Goal: Task Accomplishment & Management: Manage account settings

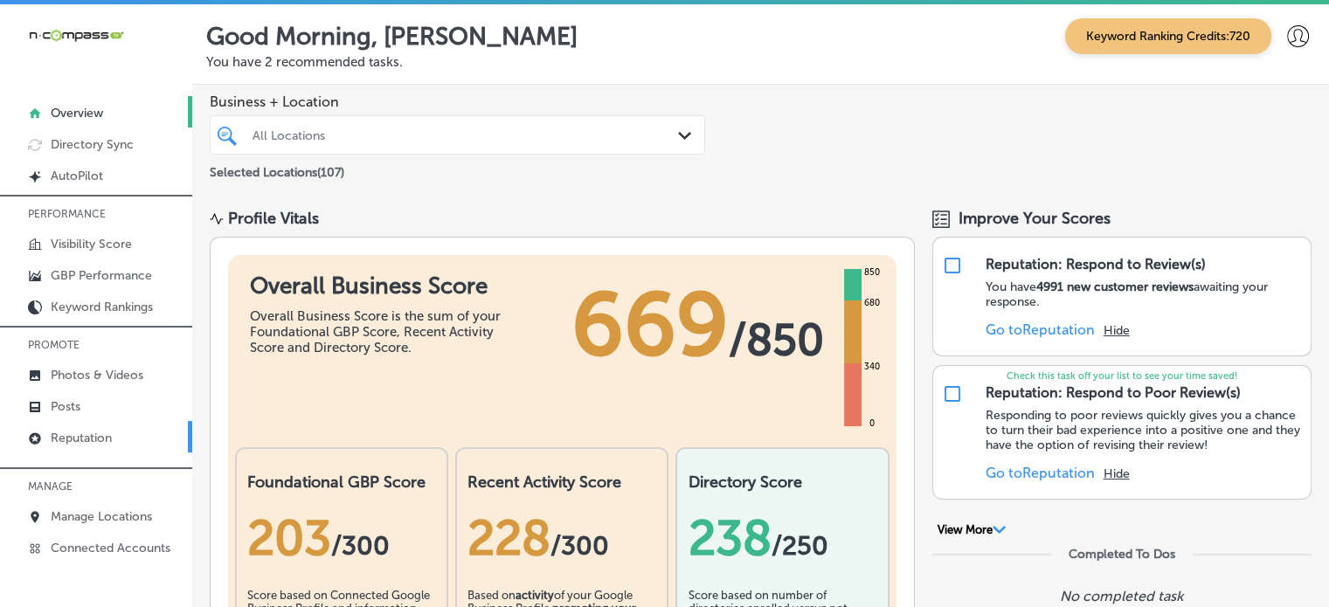
click at [101, 432] on p "Reputation" at bounding box center [81, 438] width 61 height 15
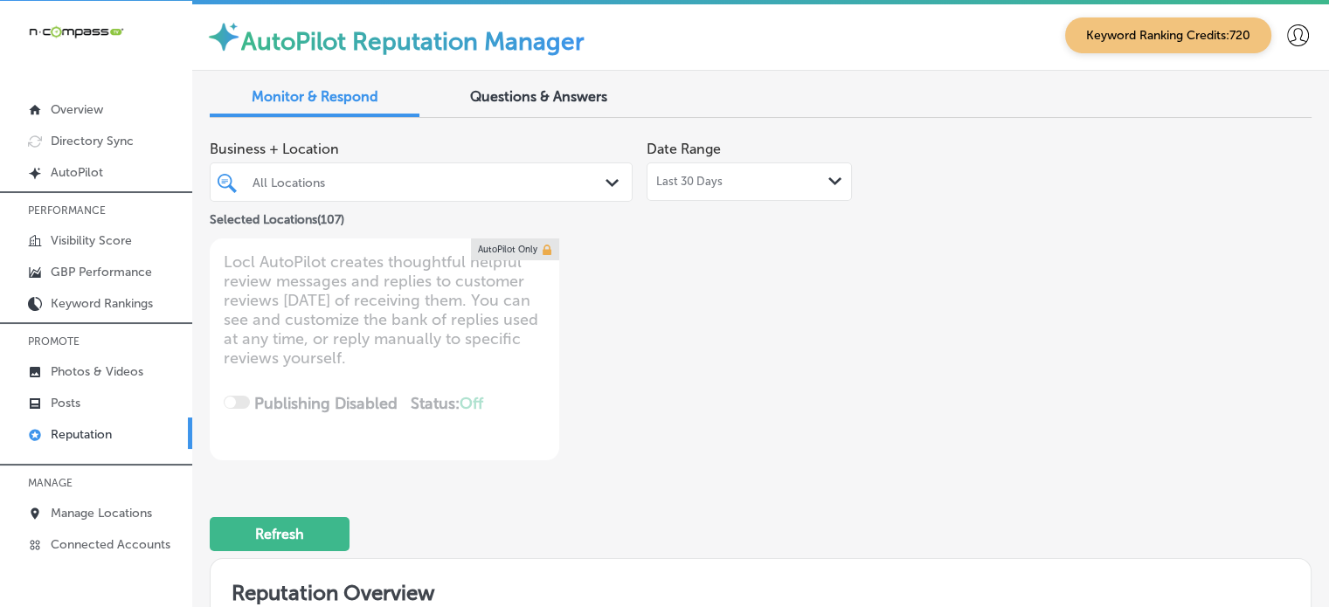
scroll to position [3, 0]
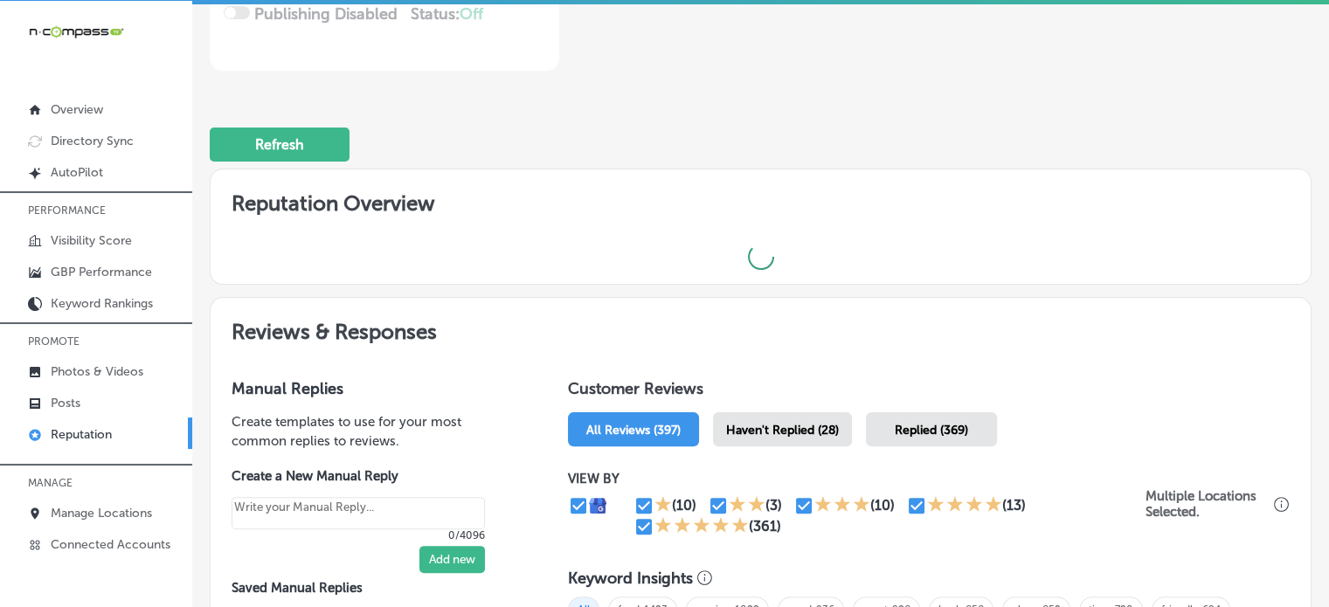
type textarea "x"
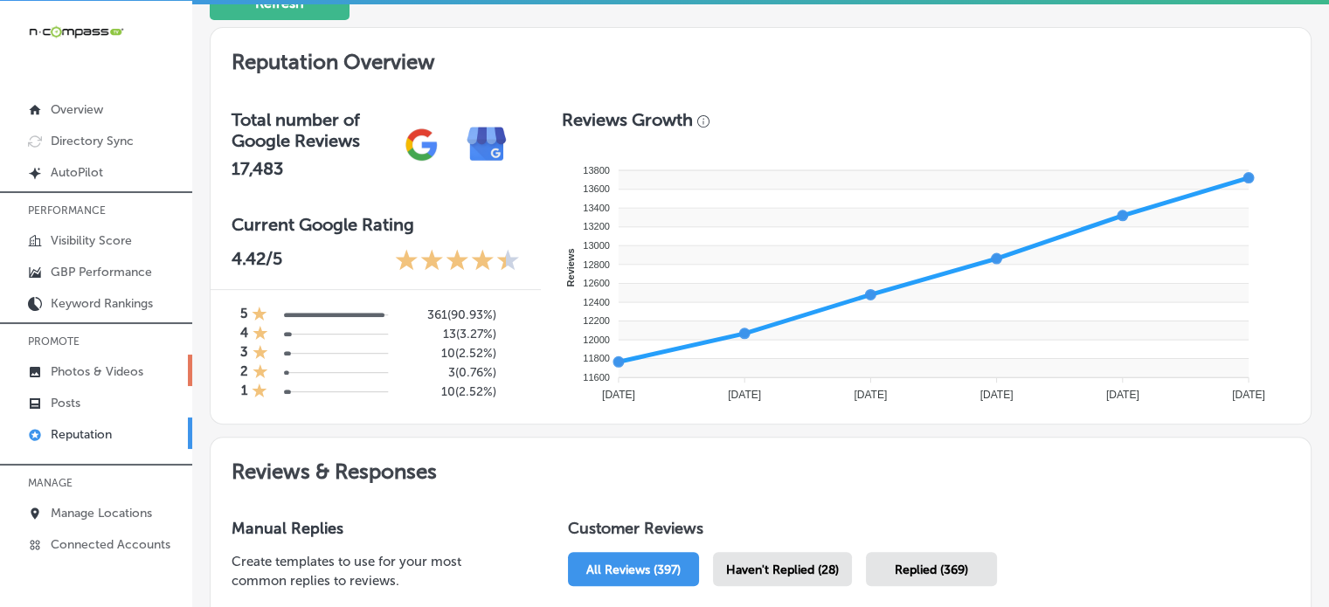
scroll to position [0, 0]
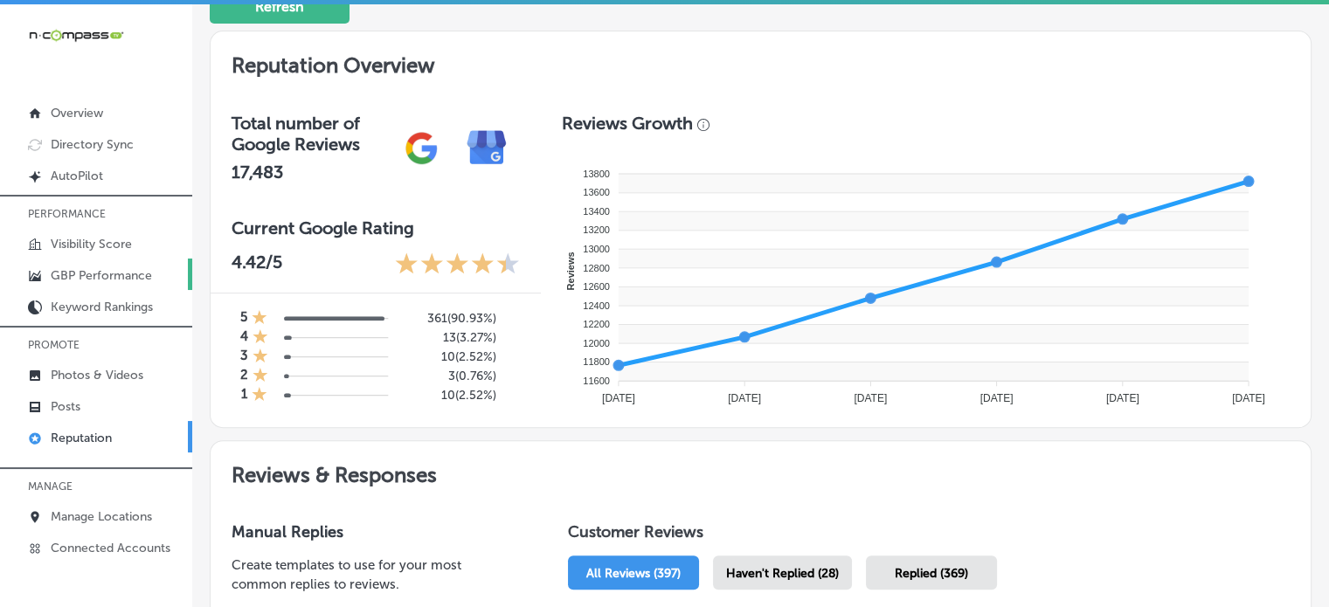
click at [88, 273] on p "GBP Performance" at bounding box center [101, 275] width 101 height 15
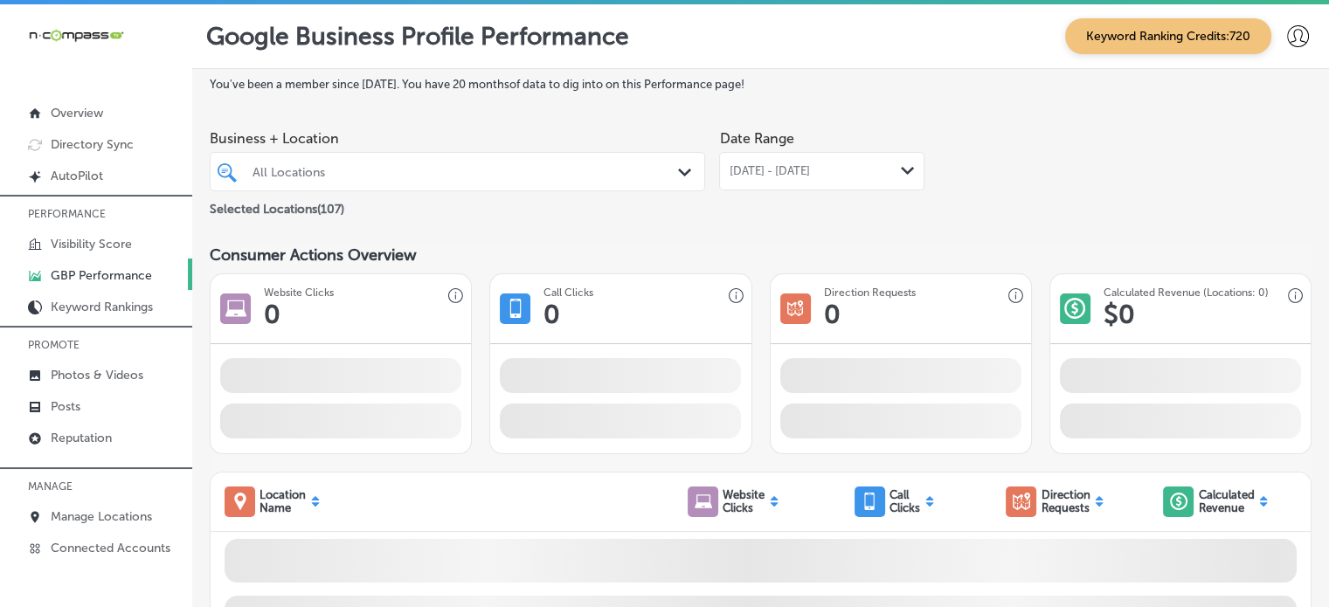
click at [489, 153] on div "All Locations Path Created with Sketch." at bounding box center [457, 171] width 495 height 39
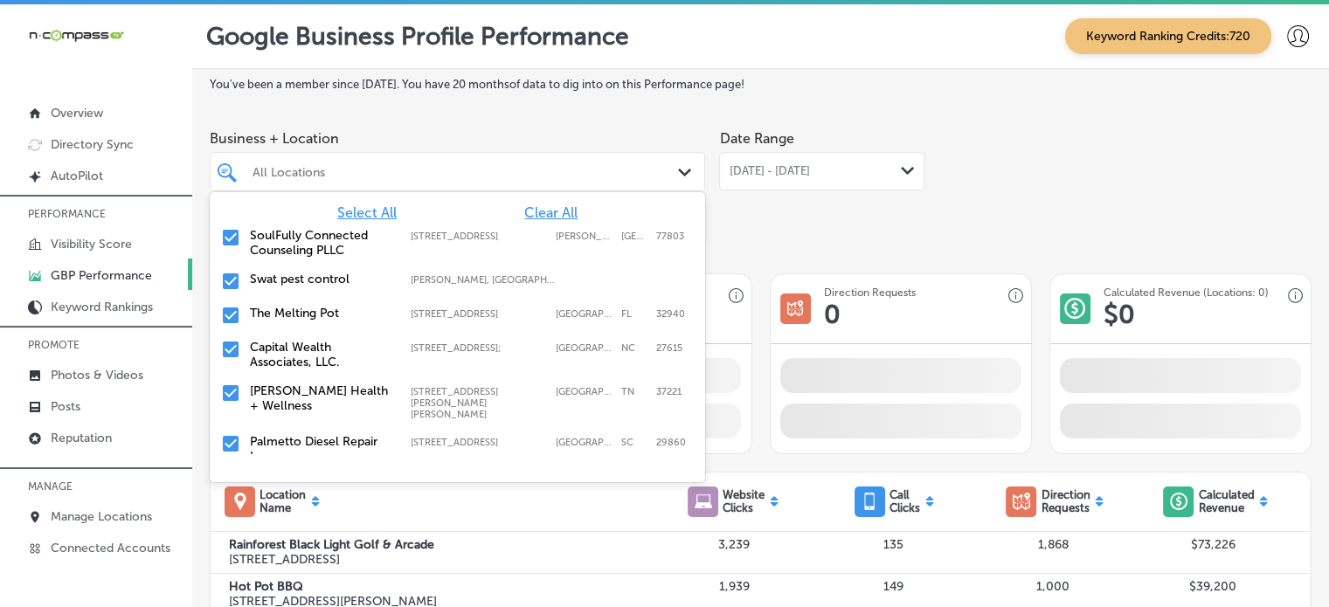
click at [496, 170] on div "All Locations" at bounding box center [466, 171] width 427 height 15
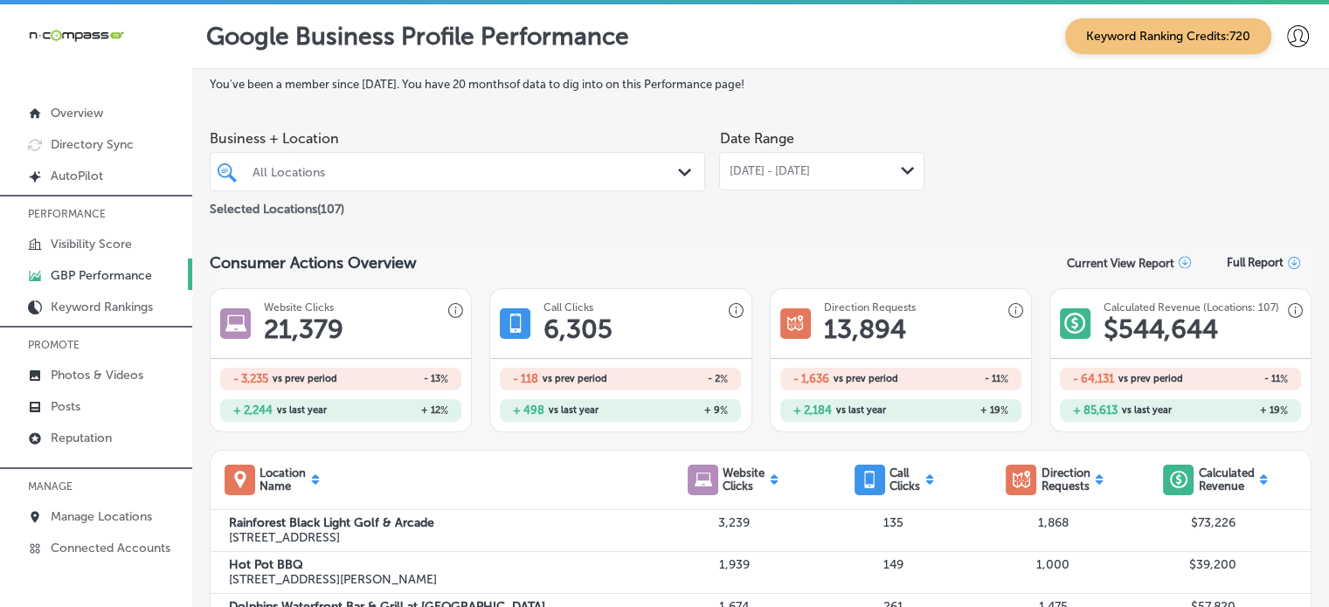
click at [504, 177] on div "All Locations" at bounding box center [466, 171] width 427 height 15
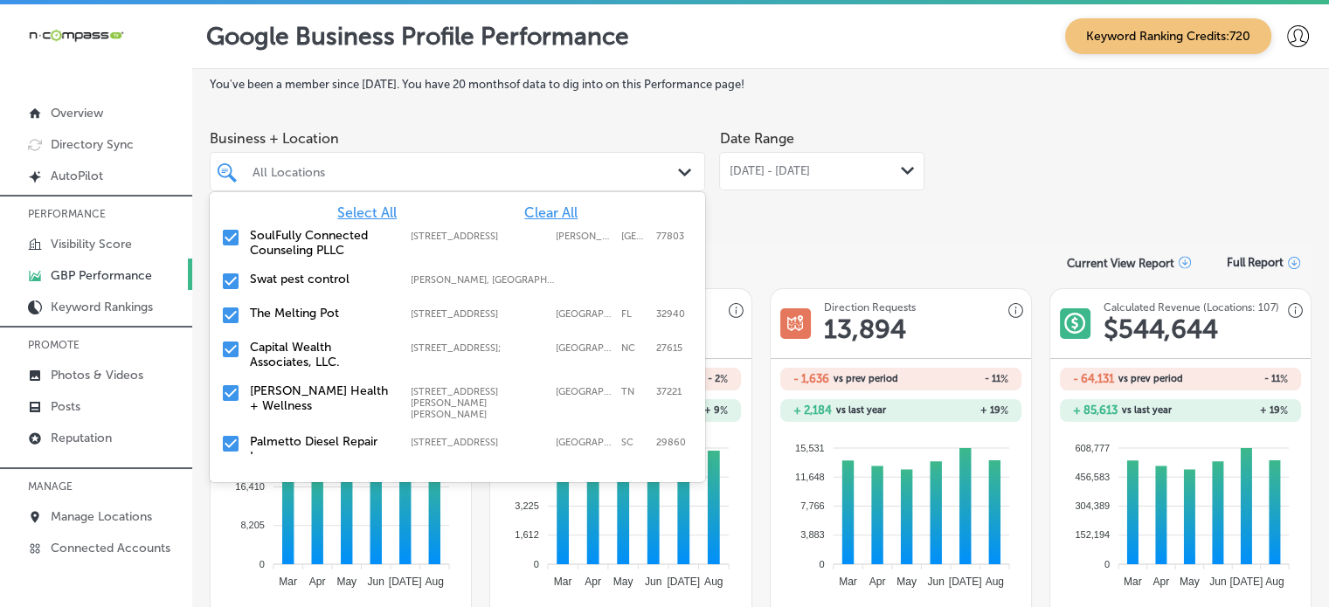
click at [535, 215] on span "Clear All" at bounding box center [550, 212] width 53 height 17
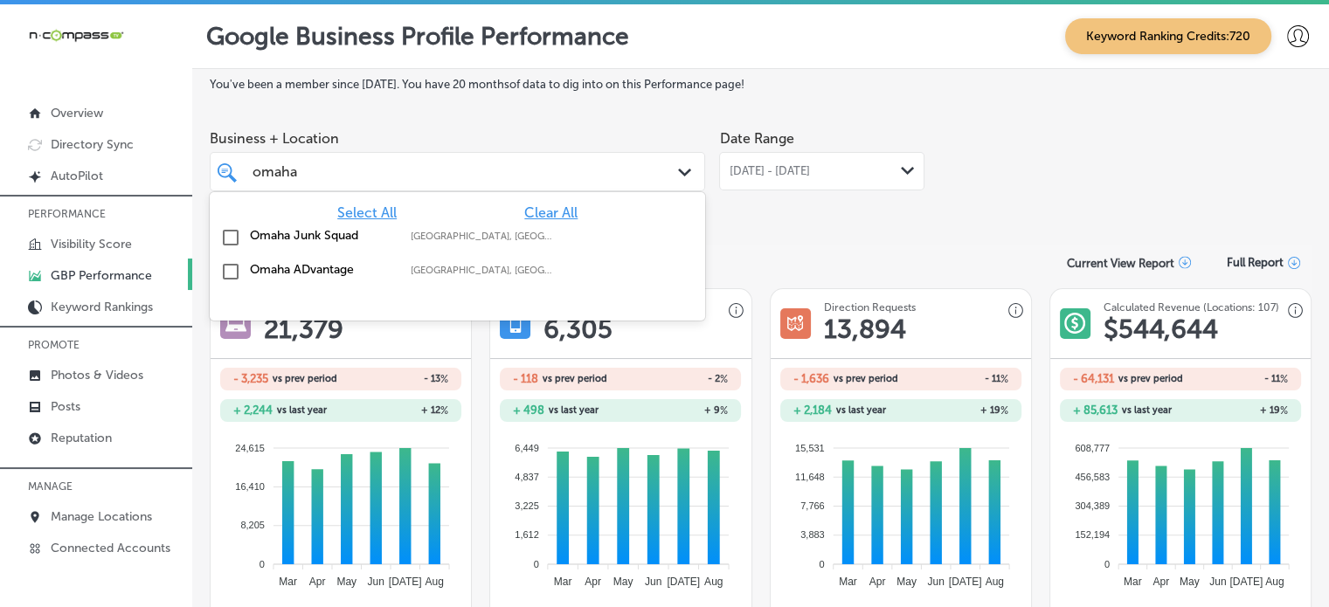
click at [325, 275] on label "Omaha ADvantage" at bounding box center [321, 269] width 143 height 15
type input "omaha"
click at [1000, 146] on div "Business + Location option focused, 2 of 108. 3 results available for search te…" at bounding box center [761, 170] width 1102 height 98
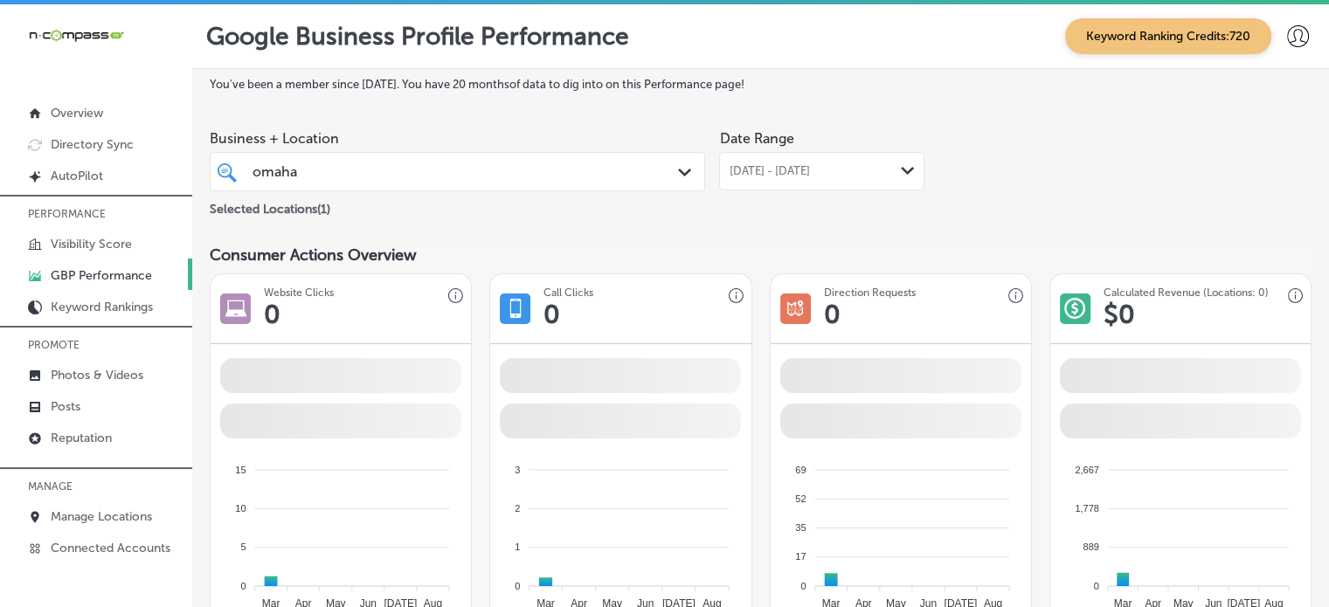
click at [805, 168] on span "[DATE] - [DATE]" at bounding box center [769, 171] width 80 height 14
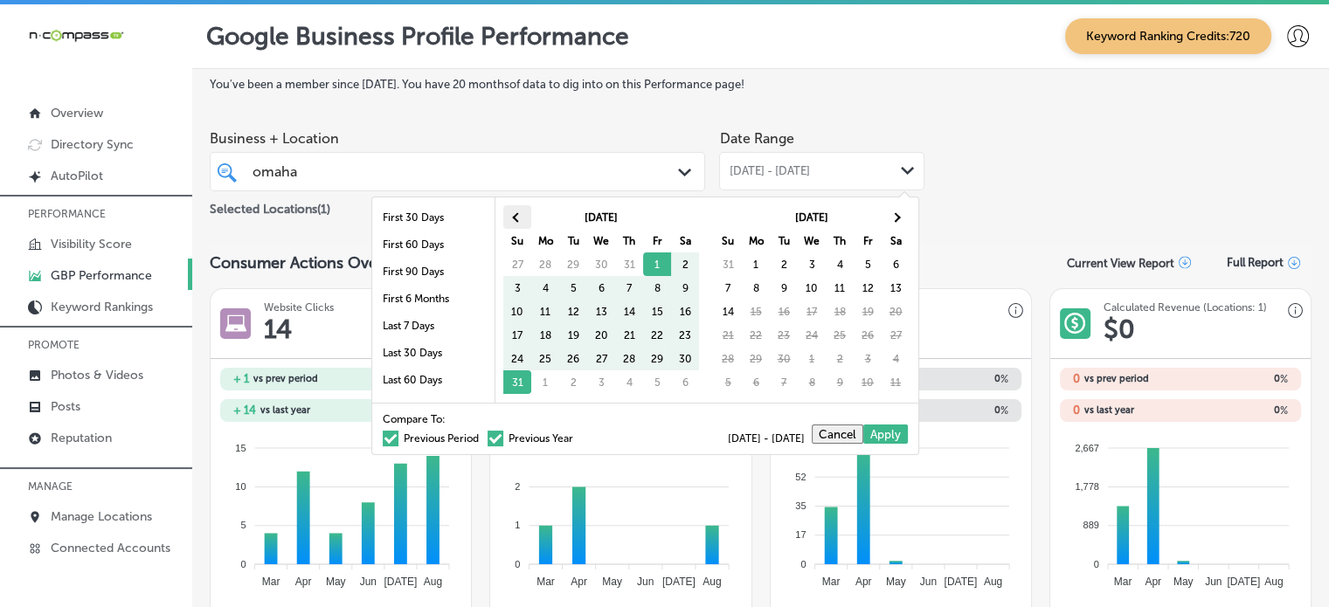
click at [512, 219] on th at bounding box center [517, 217] width 28 height 24
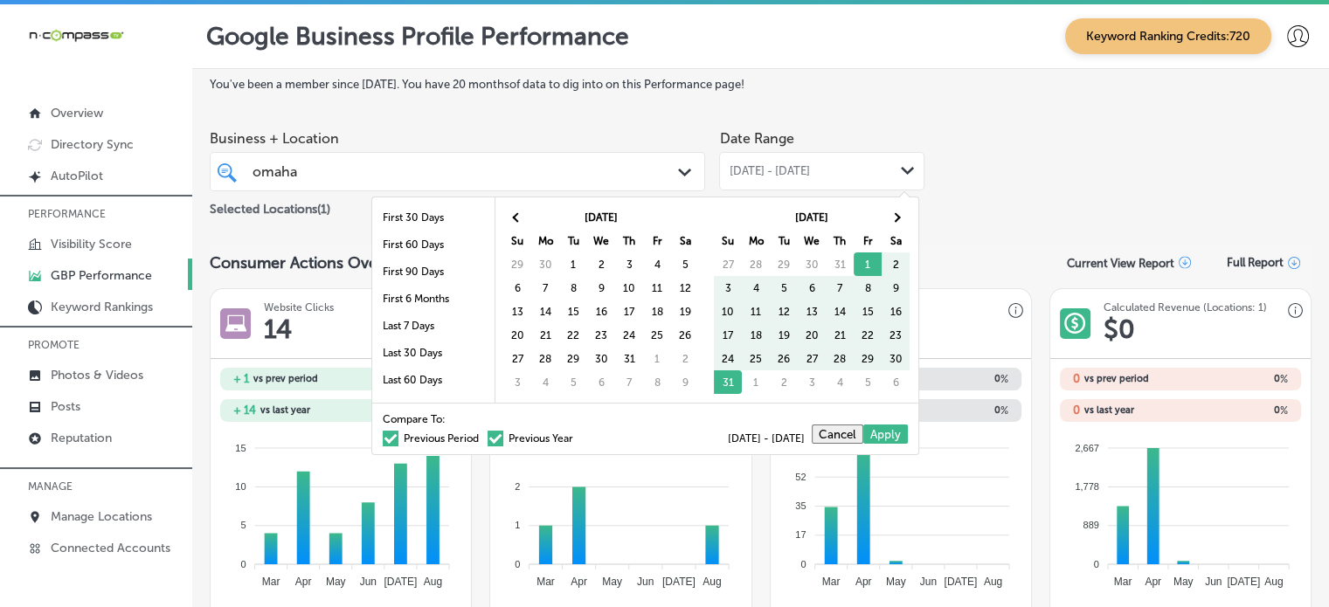
click at [512, 219] on th at bounding box center [517, 217] width 28 height 24
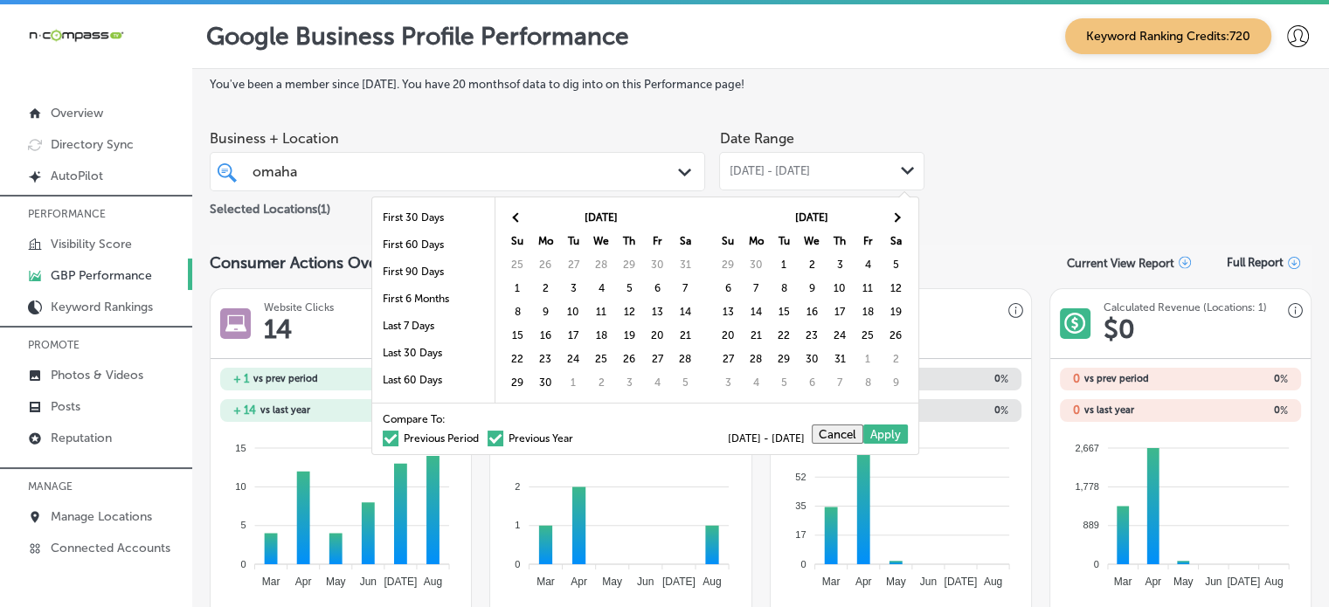
click at [512, 219] on th at bounding box center [517, 217] width 28 height 24
click at [900, 224] on th at bounding box center [896, 217] width 28 height 24
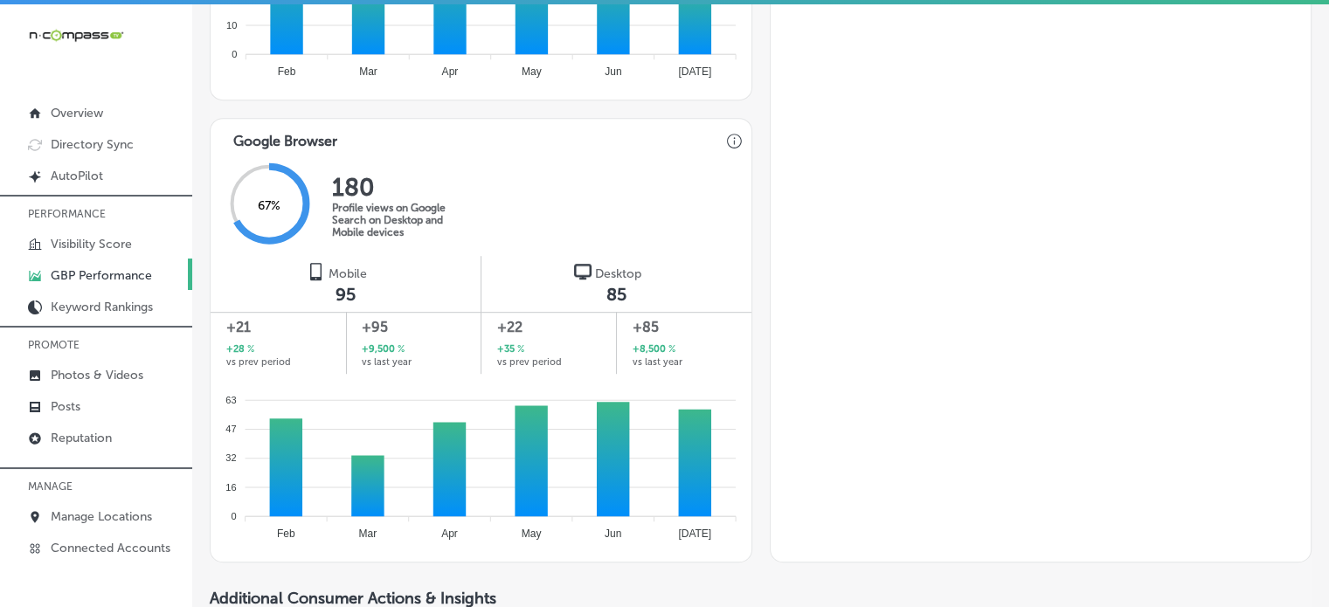
scroll to position [1020, 0]
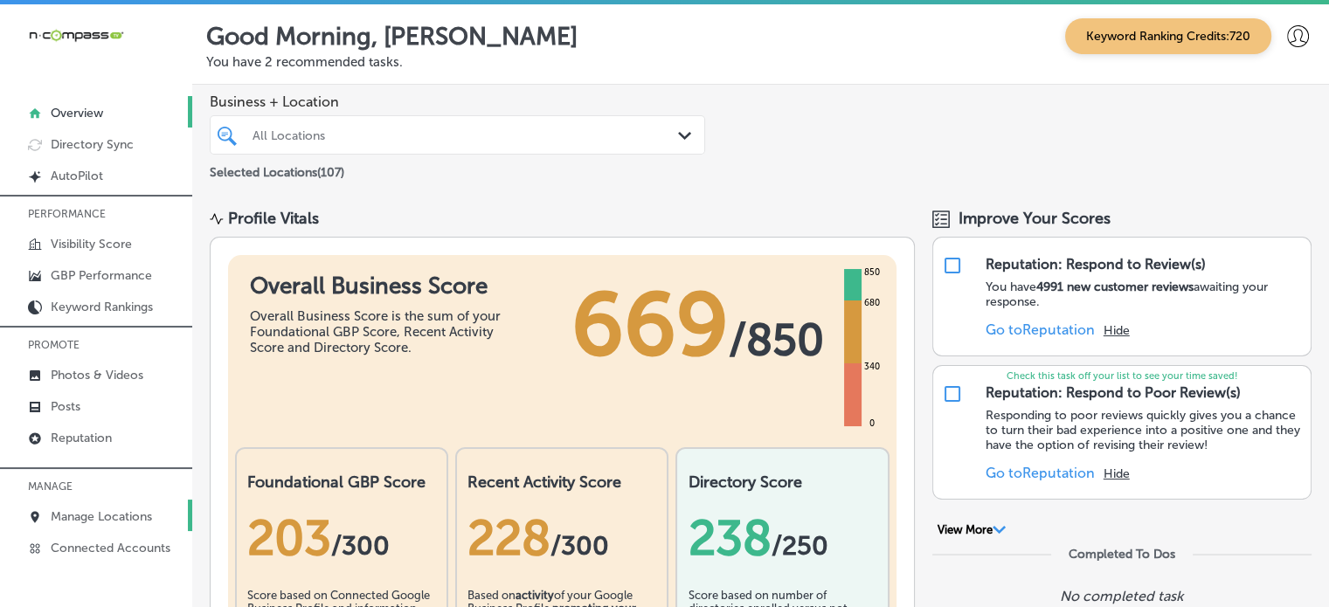
click at [120, 516] on p "Manage Locations" at bounding box center [101, 516] width 101 height 15
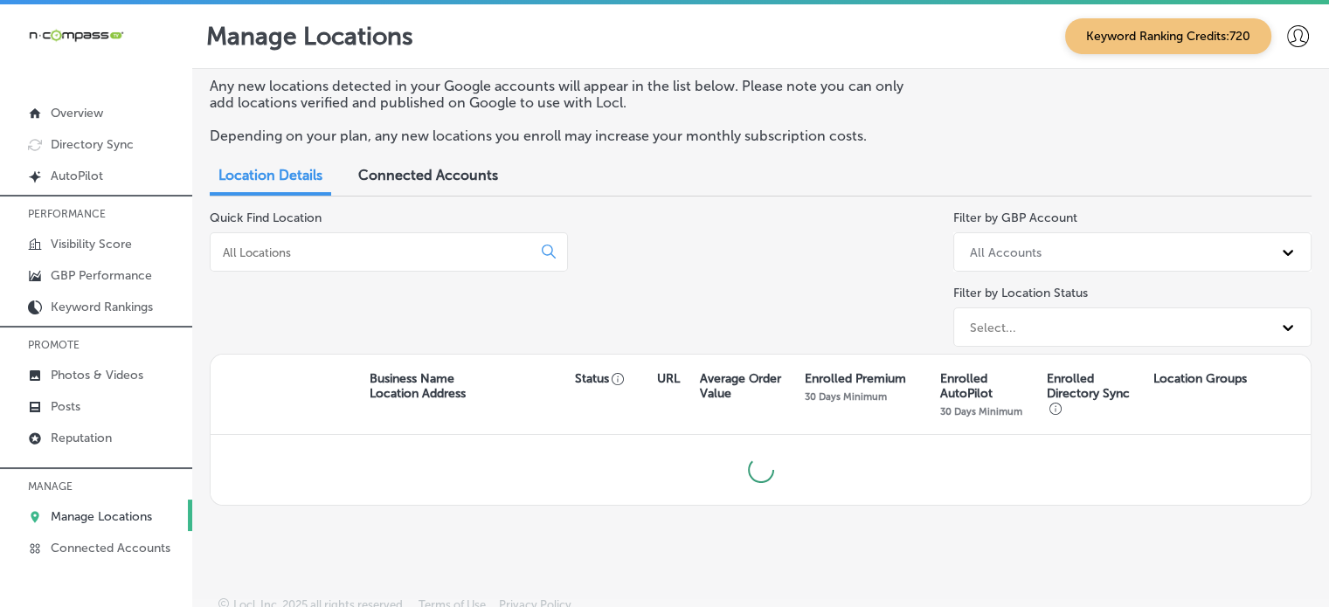
click at [429, 250] on input at bounding box center [374, 253] width 307 height 16
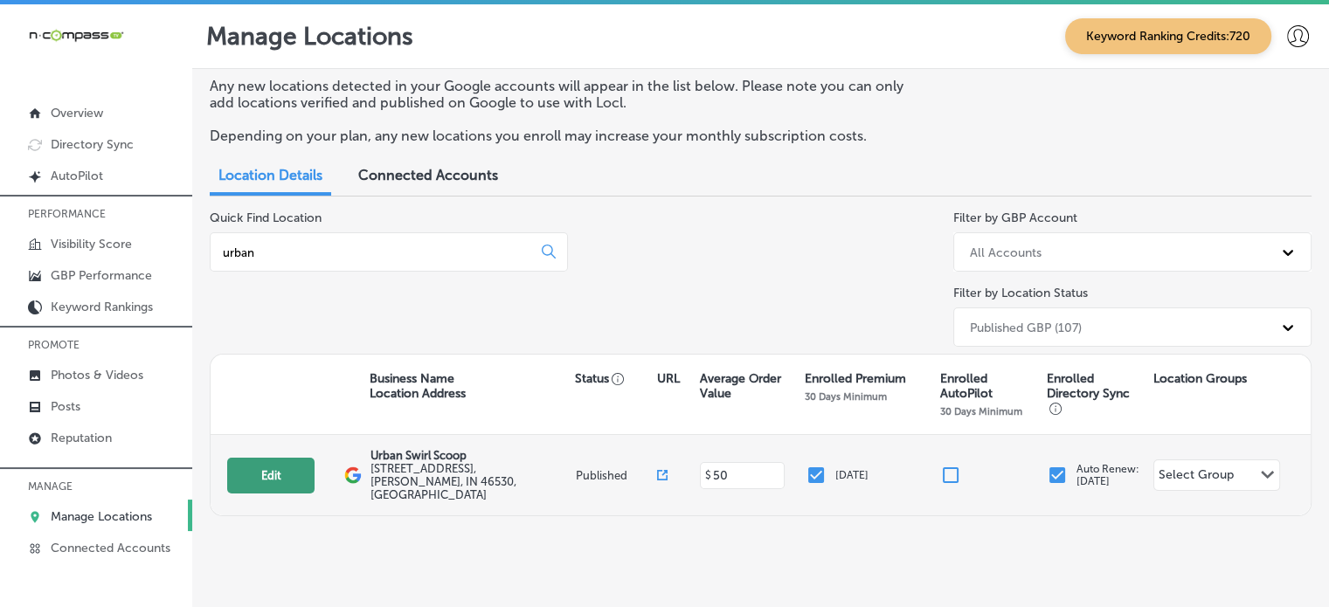
type input "urban"
click at [266, 474] on button "Edit" at bounding box center [270, 476] width 87 height 36
select select "US"
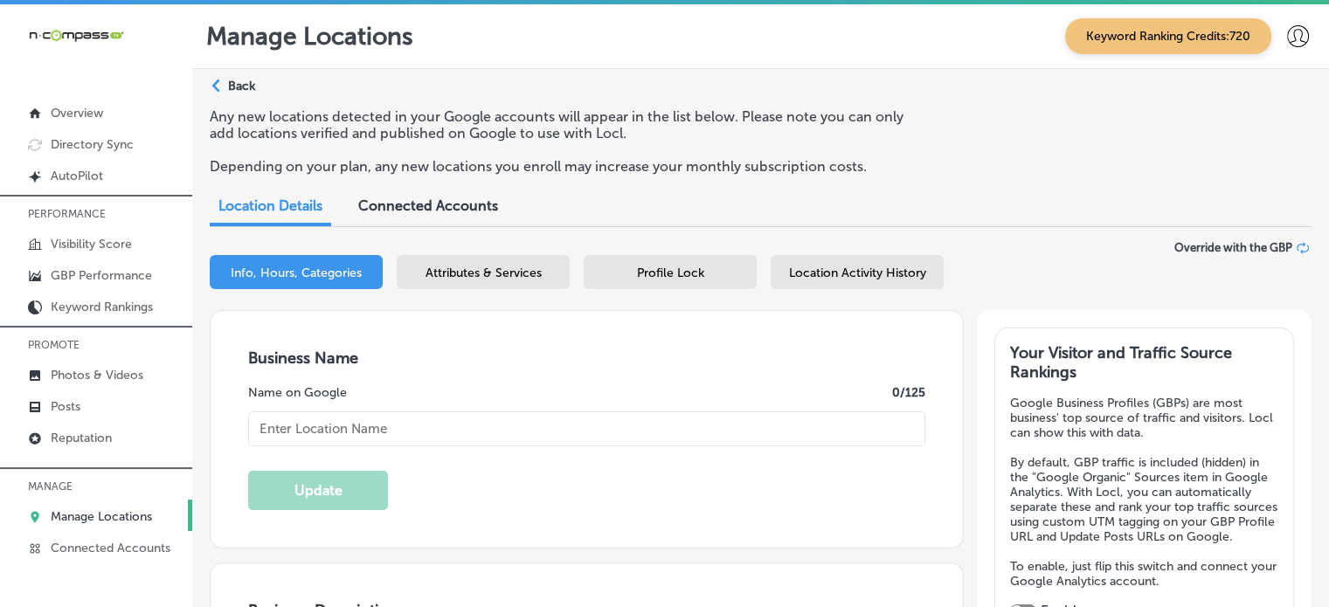
type input "Urban Swirl Scoop"
type input "[STREET_ADDRESS]"
type input "[PERSON_NAME]"
type input "46530"
type input "US"
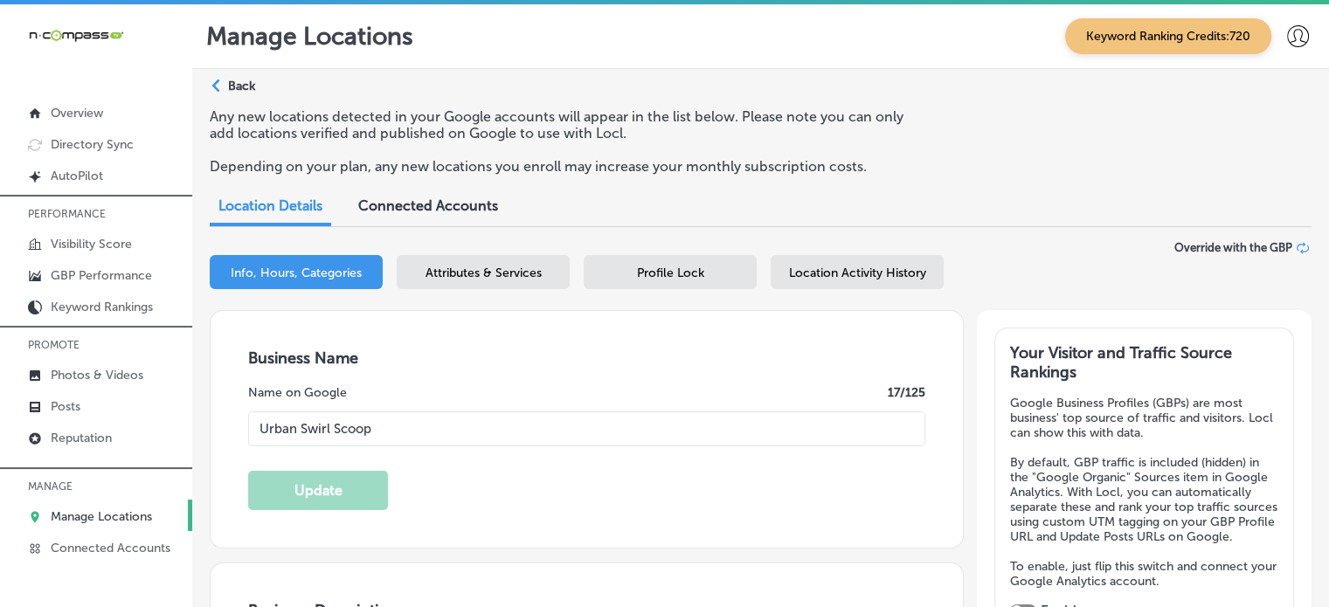
type input "http://urbanswirlandscoop.com/"
checkbox input "true"
type textarea "Urban Swirl and Scoop is your go-to destination for hand-dipped ice cream, soft…"
type input "+1 574 387 4035"
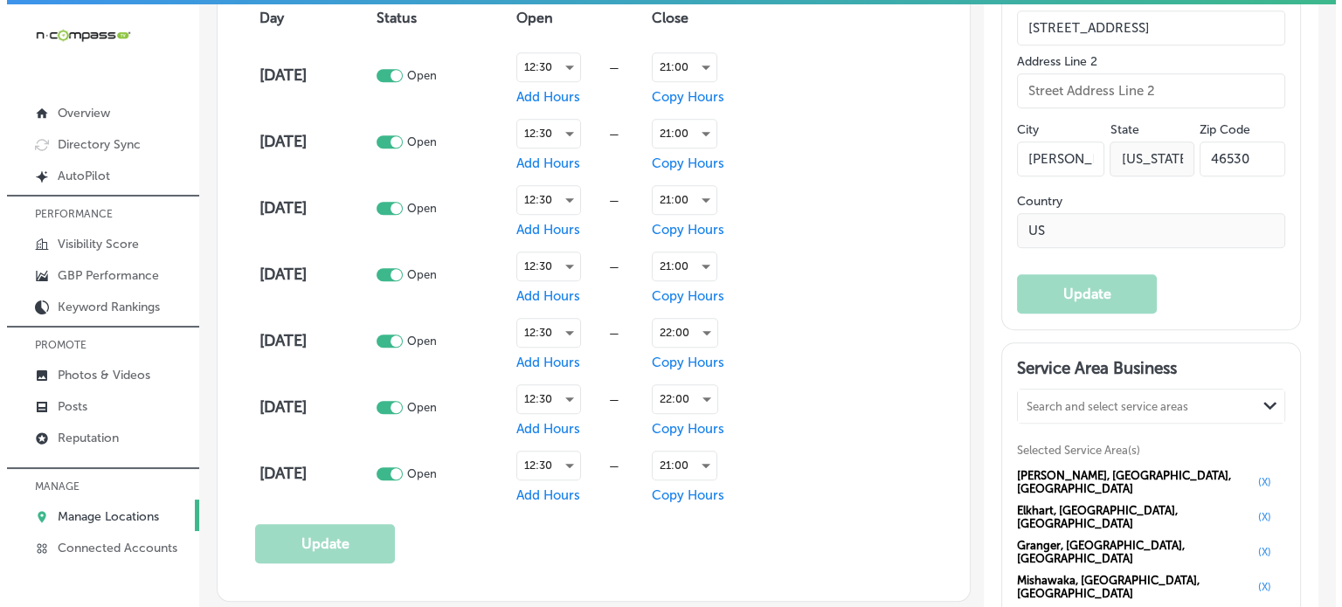
scroll to position [1272, 0]
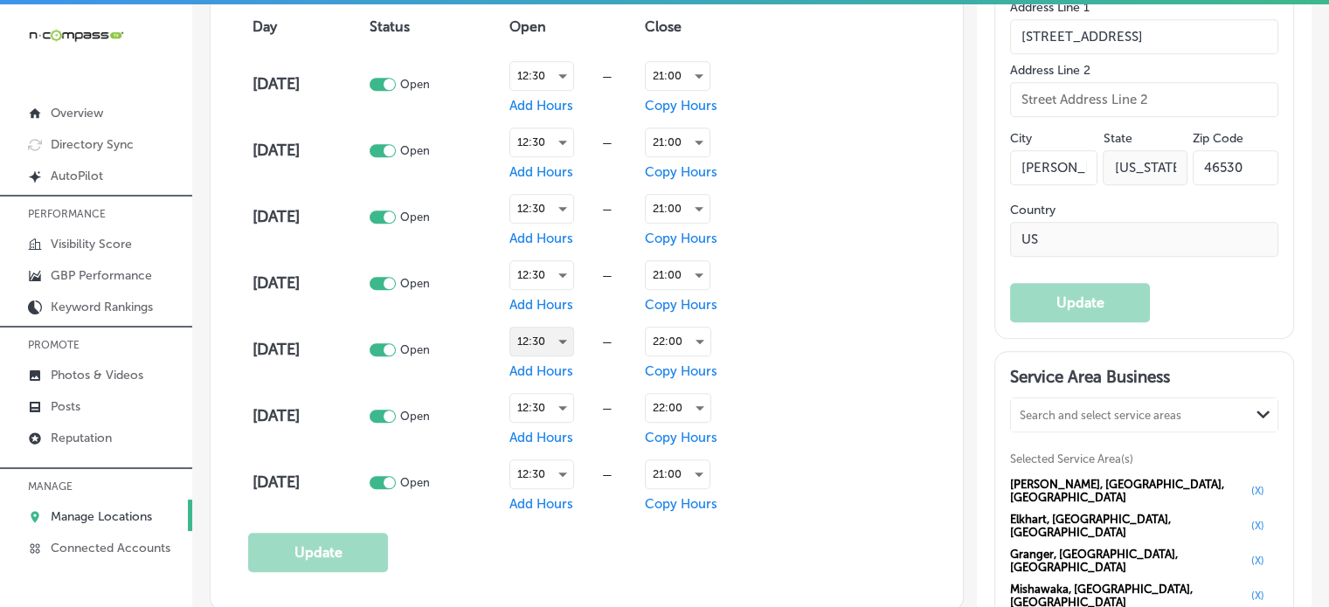
click at [556, 338] on div "12:30" at bounding box center [541, 342] width 63 height 28
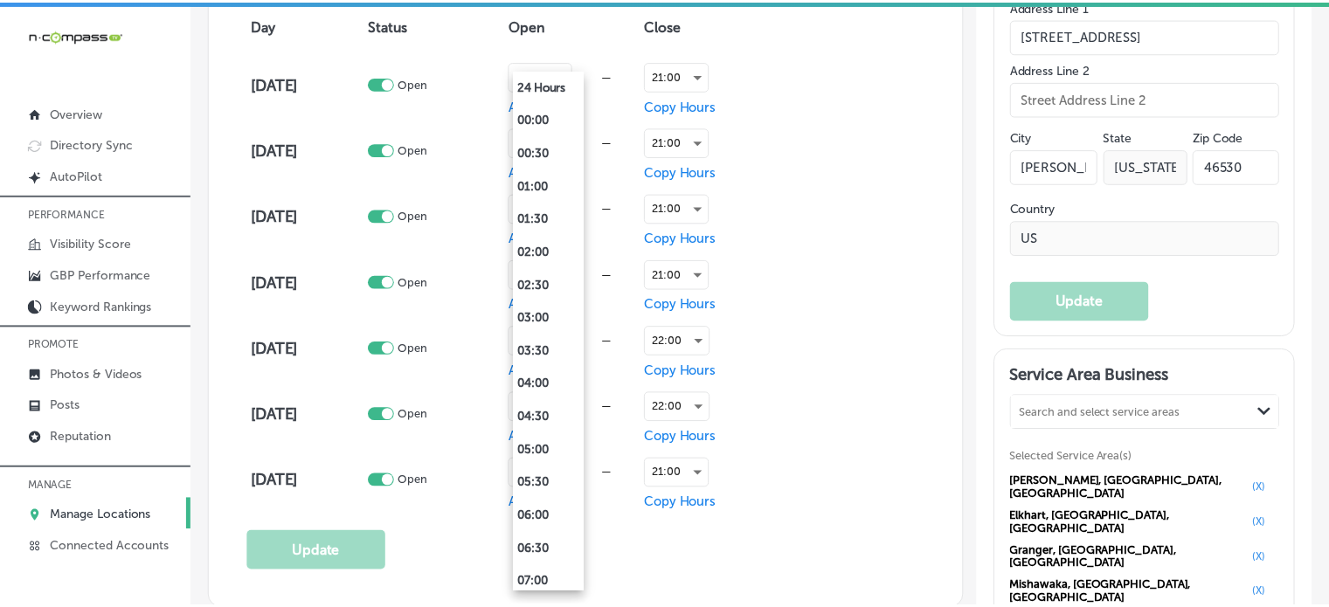
scroll to position [618, 0]
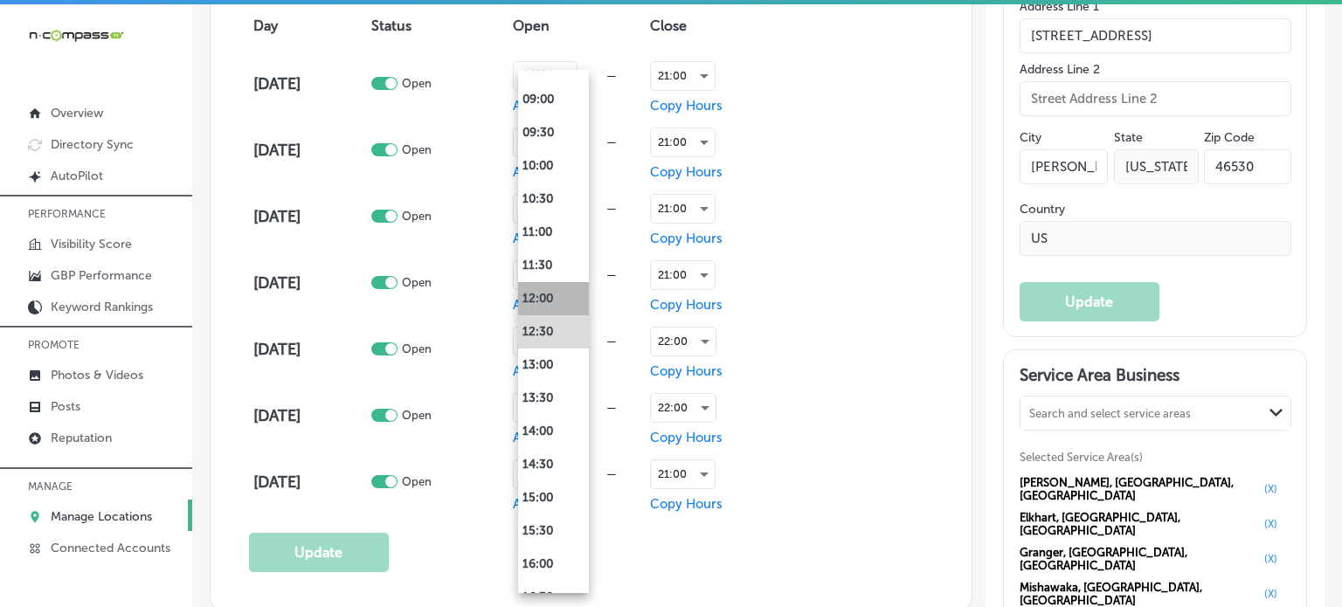
click at [545, 297] on li "12:00" at bounding box center [553, 298] width 71 height 33
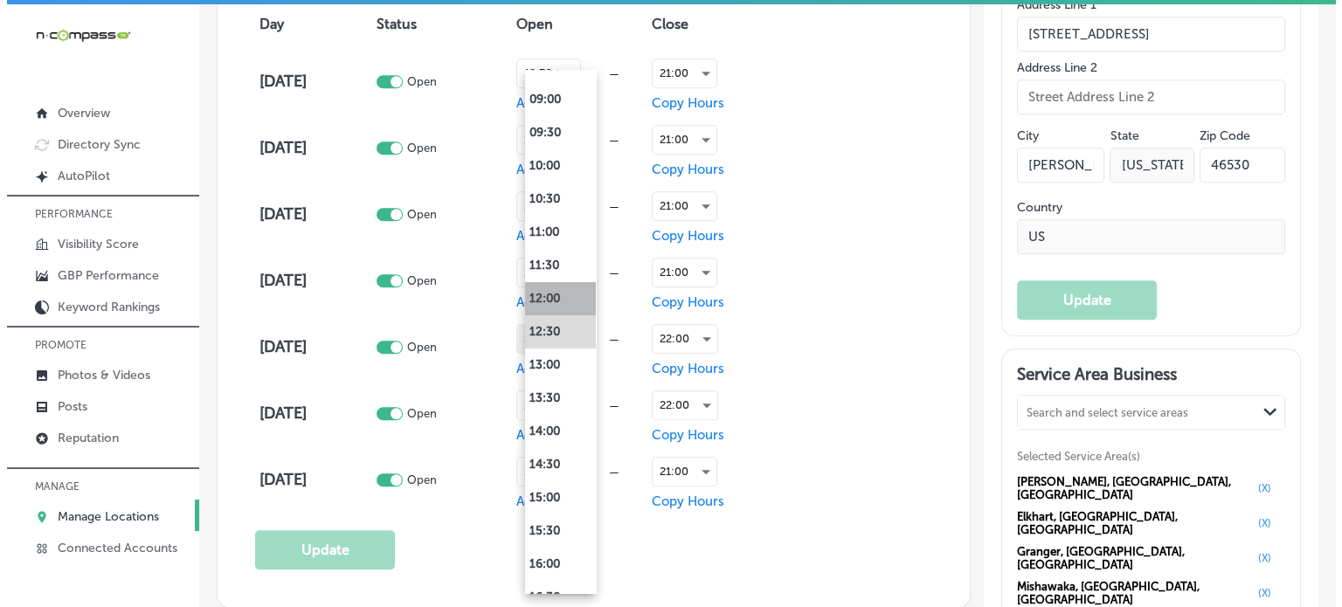
scroll to position [1272, 0]
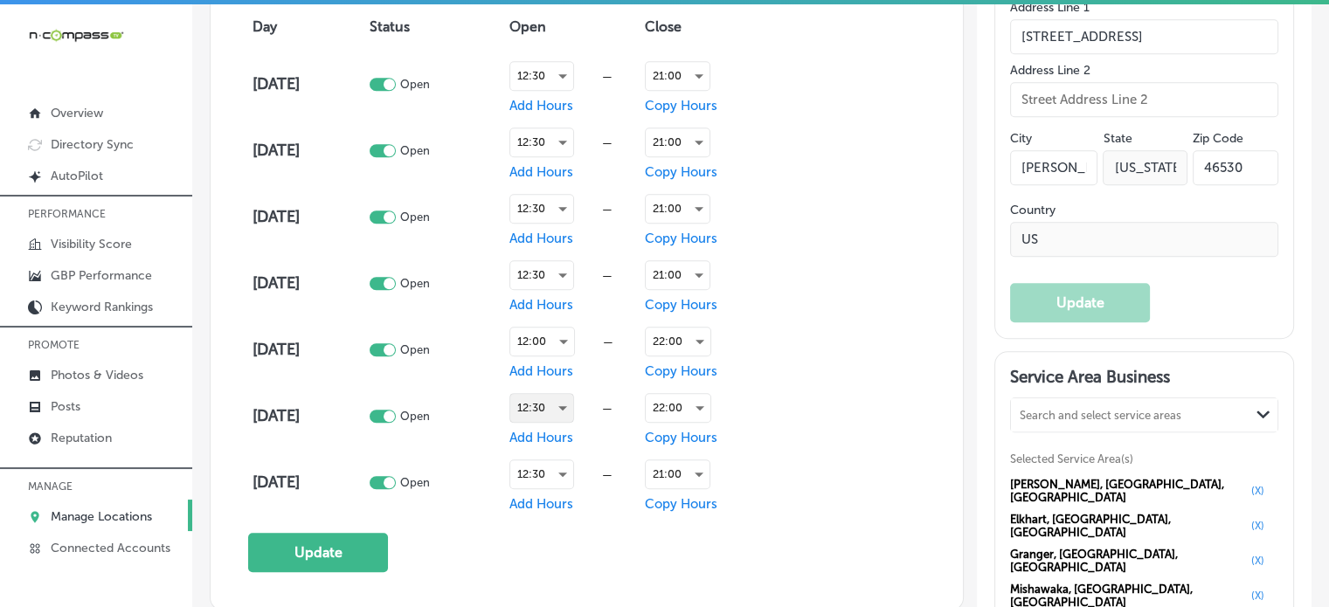
click at [549, 396] on div "12:30" at bounding box center [541, 408] width 63 height 28
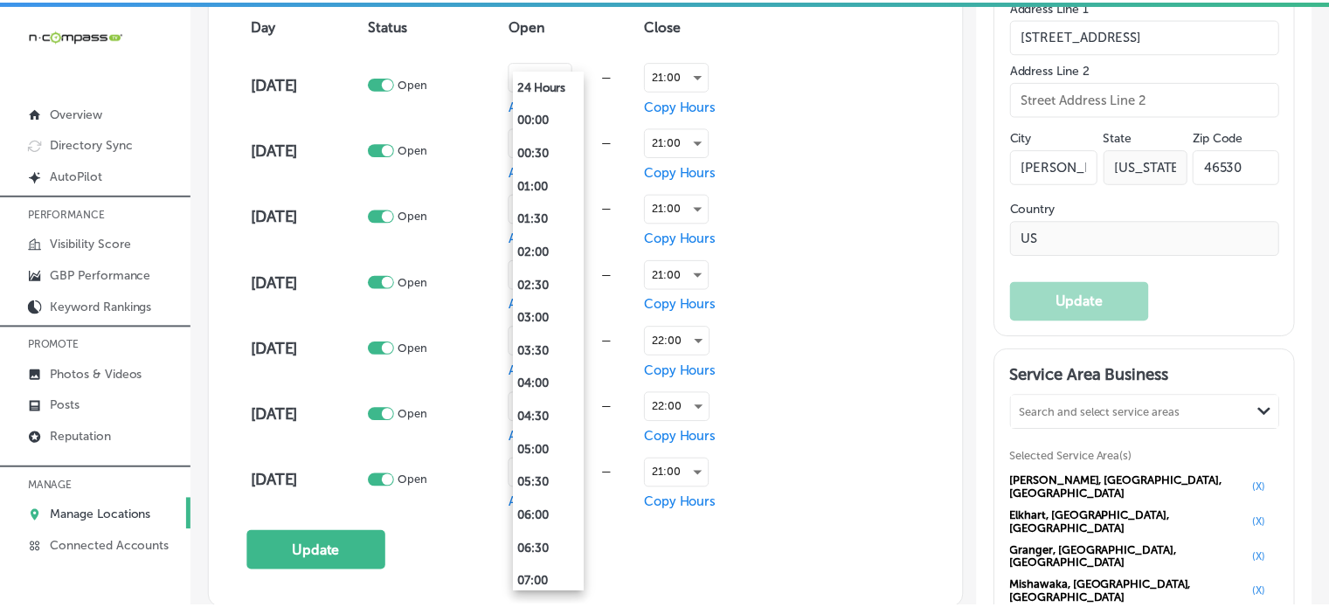
scroll to position [618, 0]
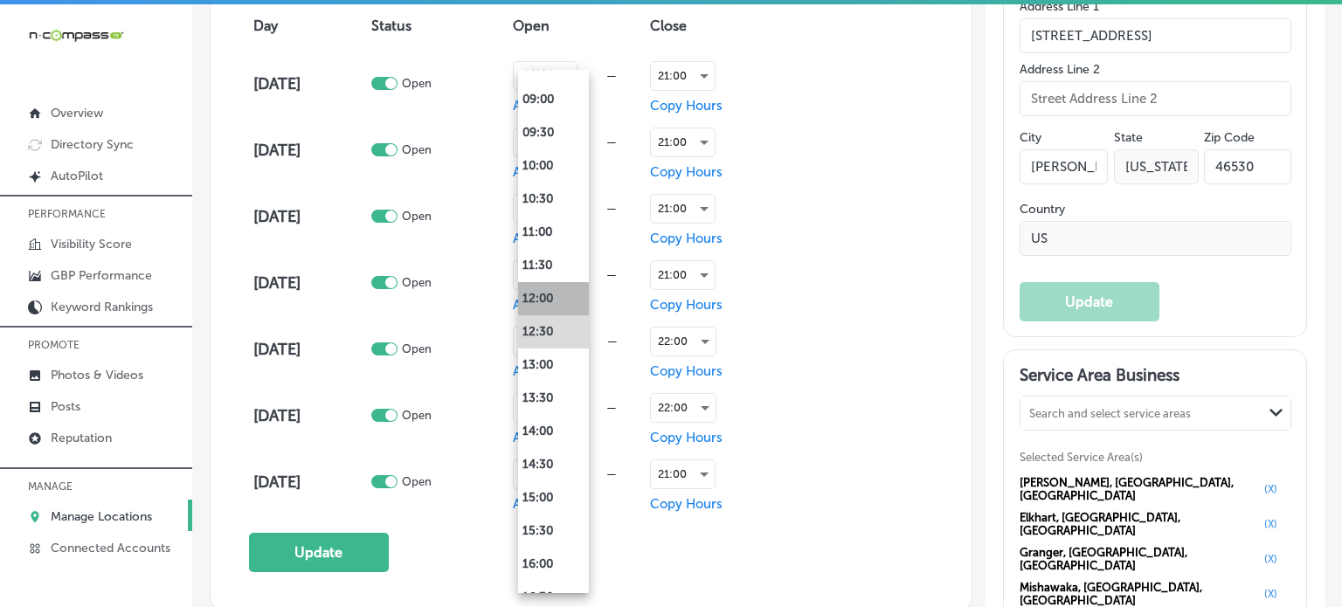
click at [546, 307] on li "12:00" at bounding box center [553, 298] width 71 height 33
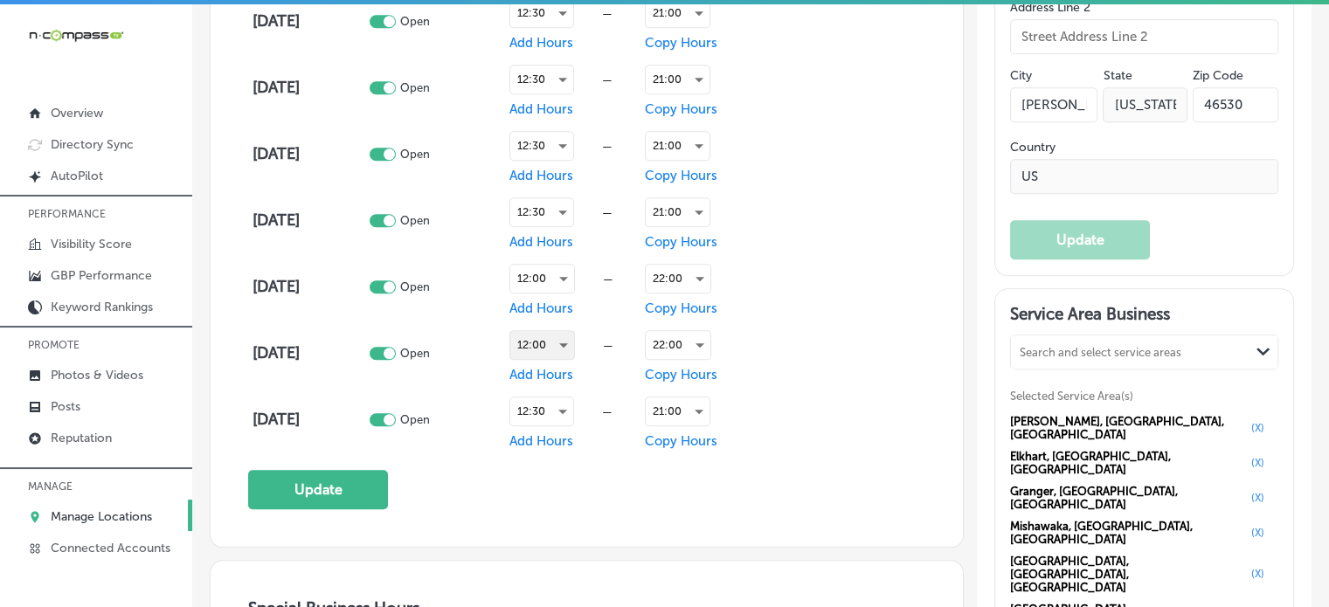
scroll to position [1335, 0]
click at [336, 480] on button "Update" at bounding box center [318, 489] width 140 height 39
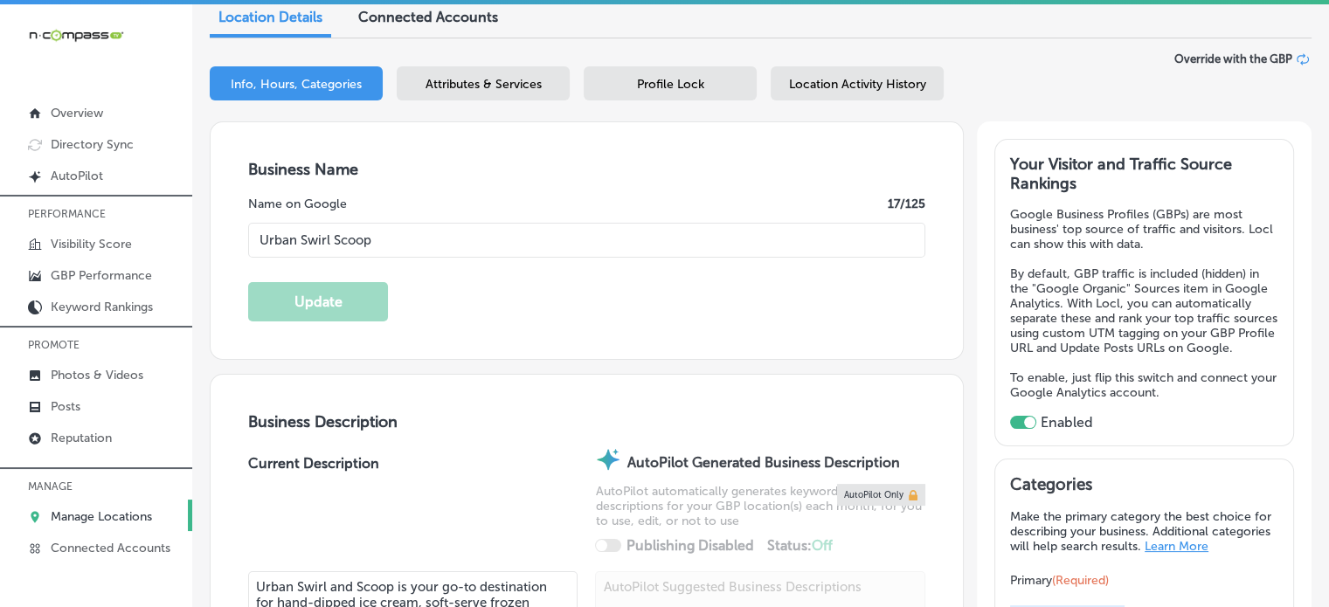
scroll to position [153, 0]
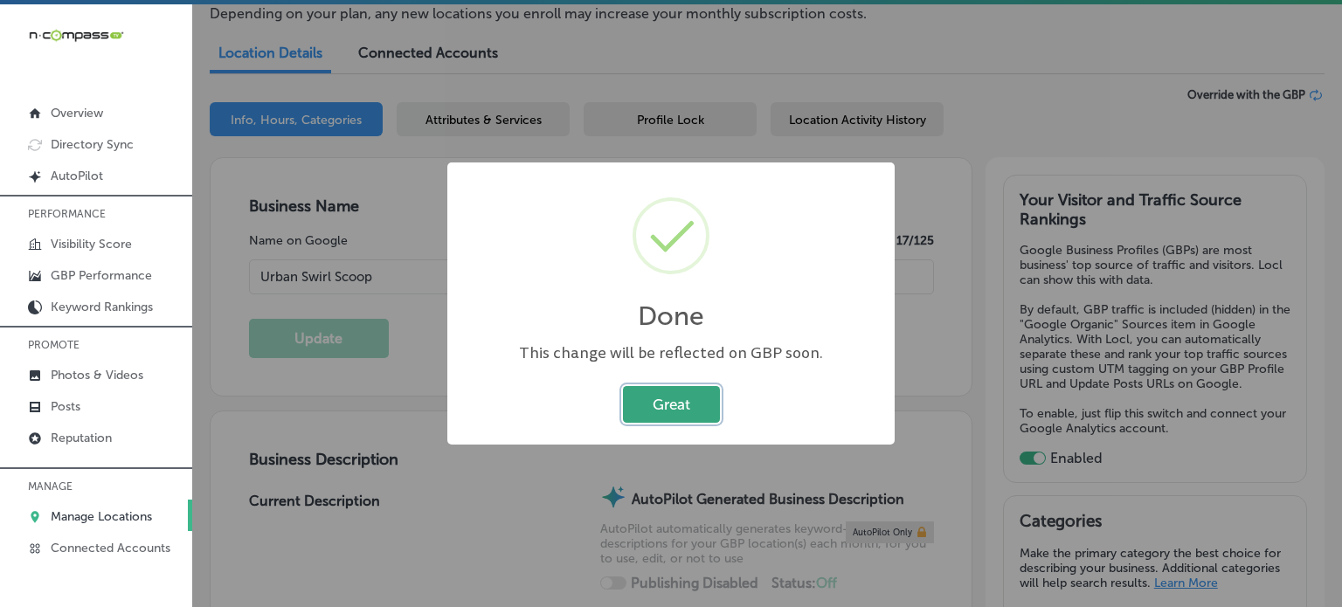
click at [667, 403] on button "Great" at bounding box center [671, 404] width 97 height 36
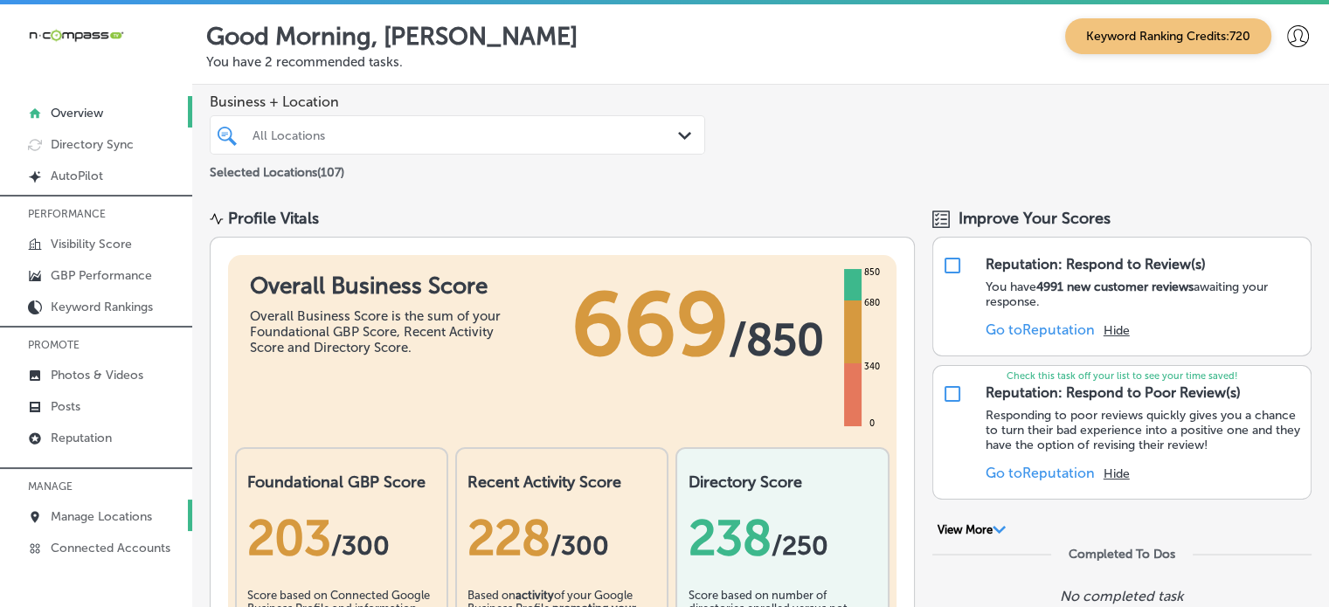
click at [93, 518] on p "Manage Locations" at bounding box center [101, 516] width 101 height 15
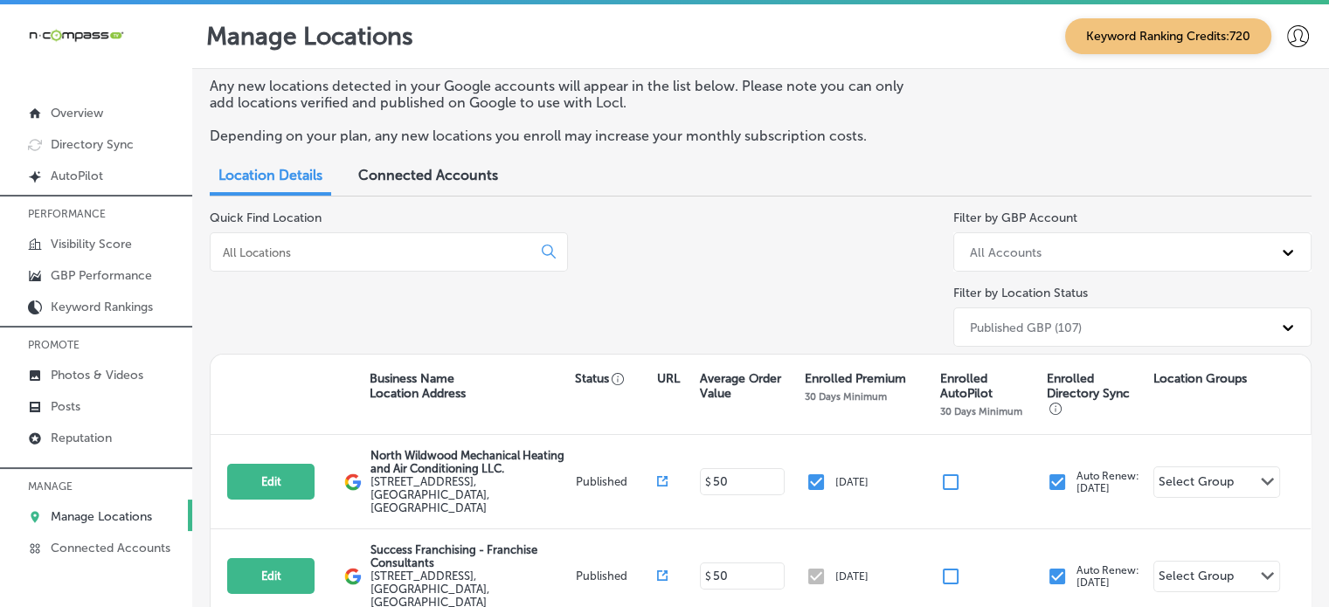
click at [352, 248] on input at bounding box center [374, 253] width 307 height 16
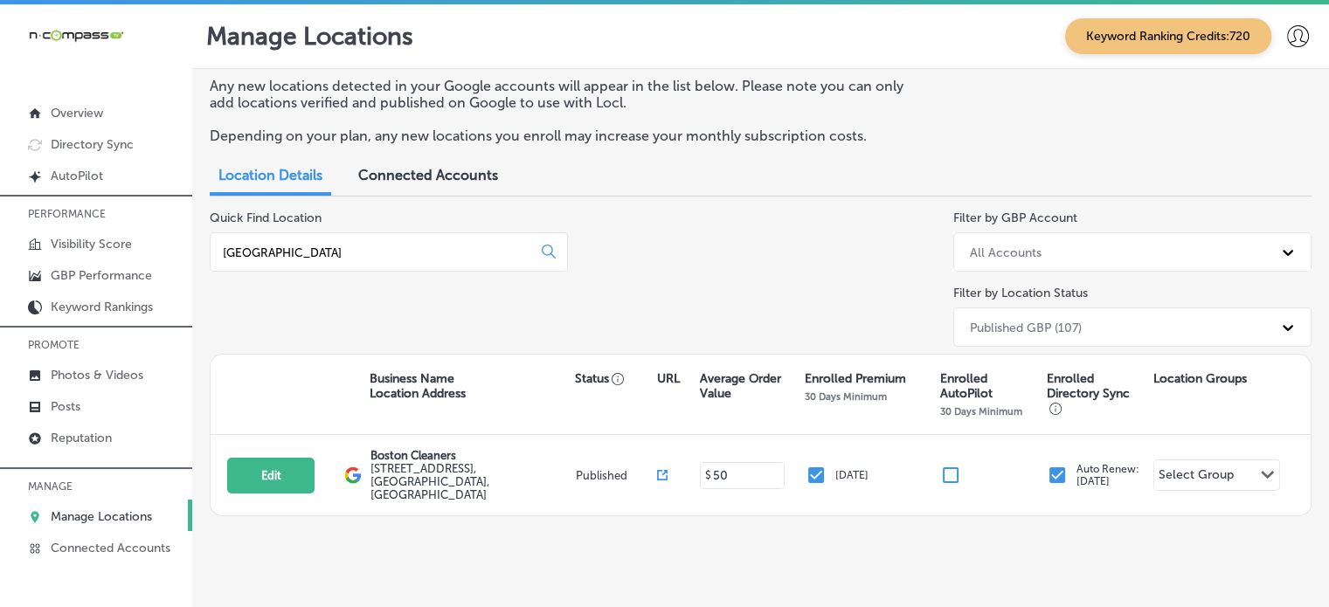
scroll to position [5, 0]
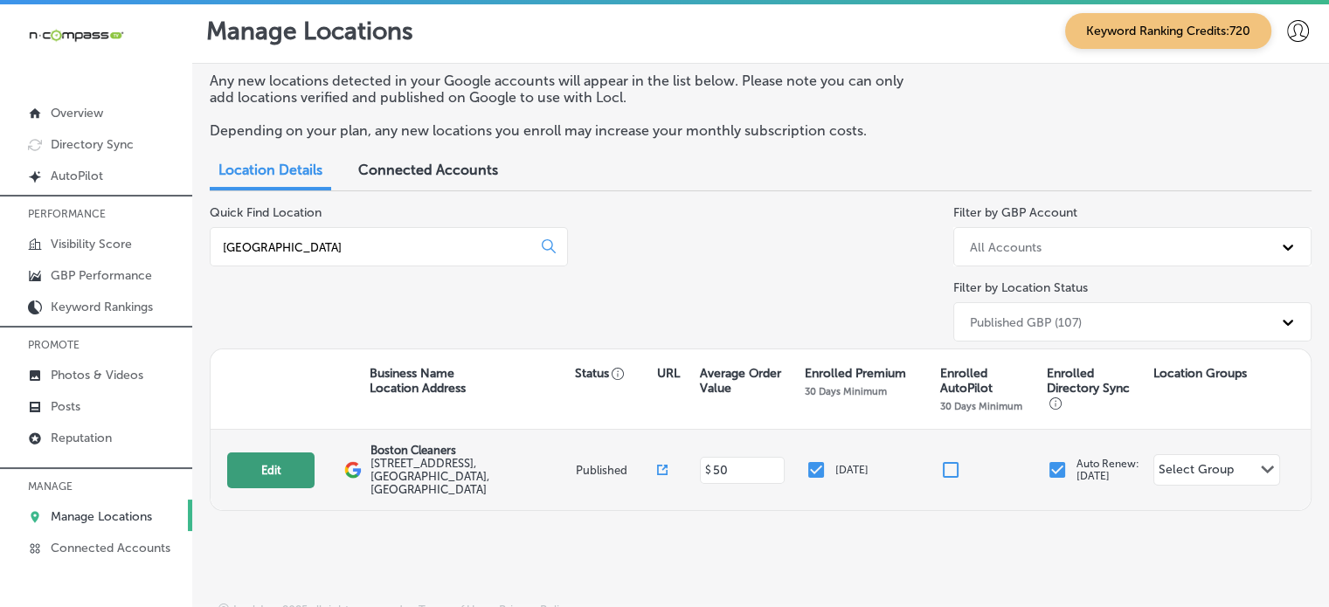
type input "[GEOGRAPHIC_DATA]"
click at [287, 453] on button "Edit" at bounding box center [270, 471] width 87 height 36
select select "US"
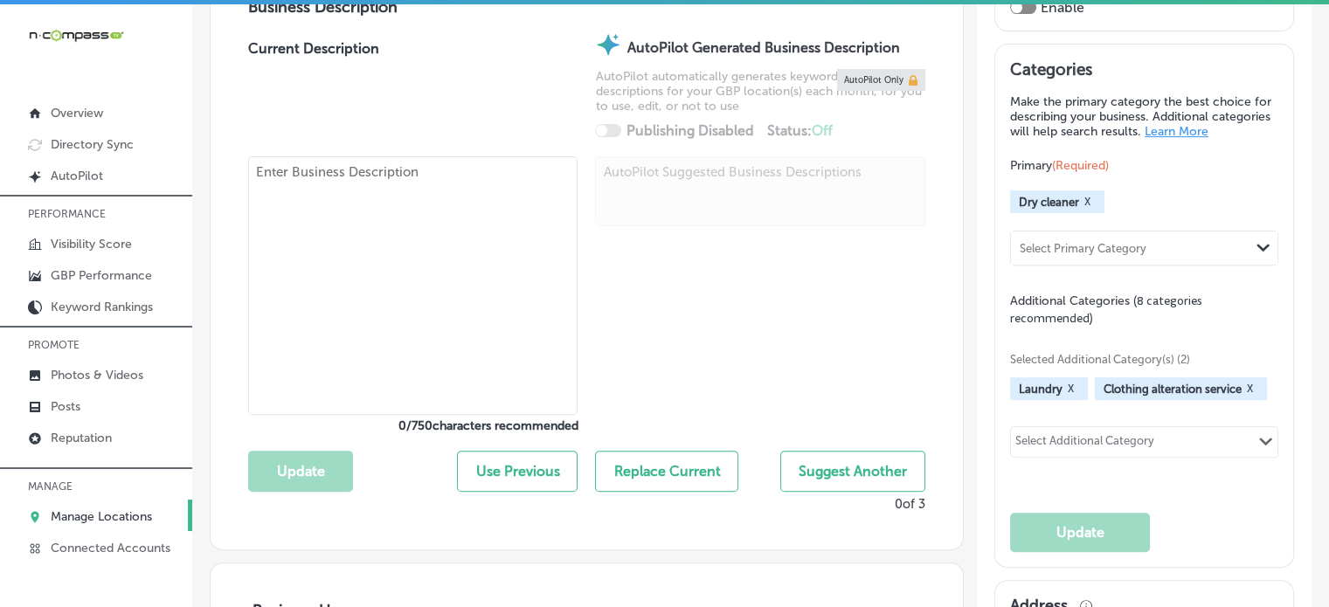
checkbox input "true"
type input "Boston Cleaners"
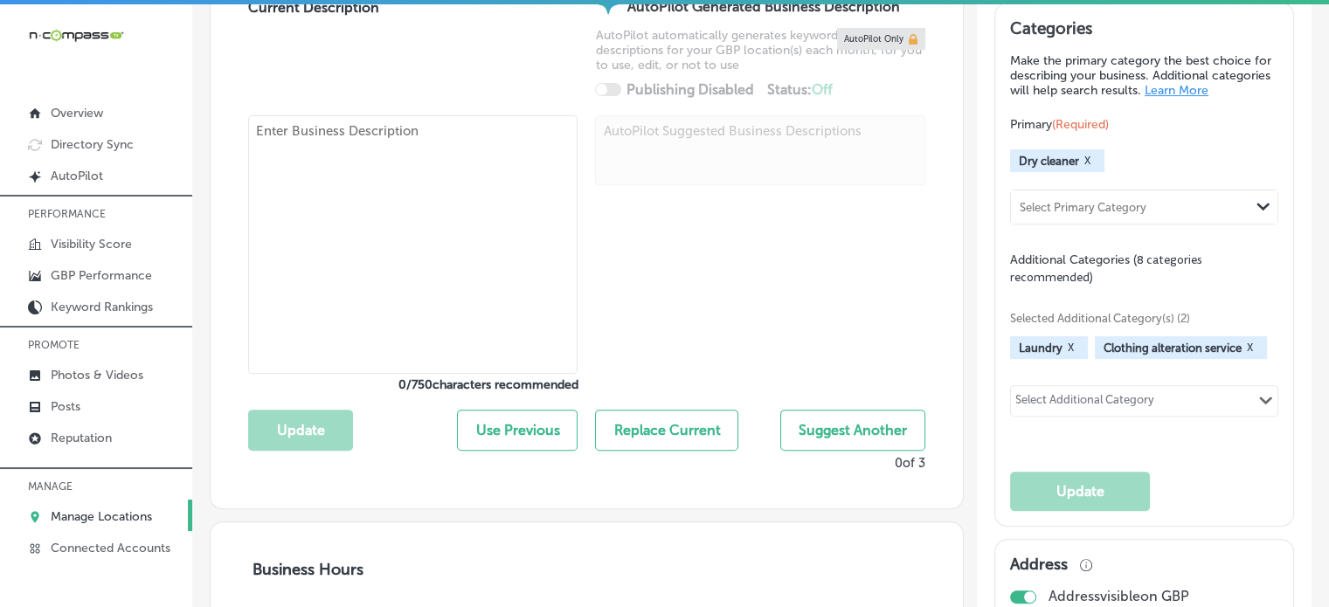
type input "[STREET_ADDRESS]"
type input "[GEOGRAPHIC_DATA] [GEOGRAPHIC_DATA]"
type input "89147"
type input "US"
type input "[URL][DOMAIN_NAME]"
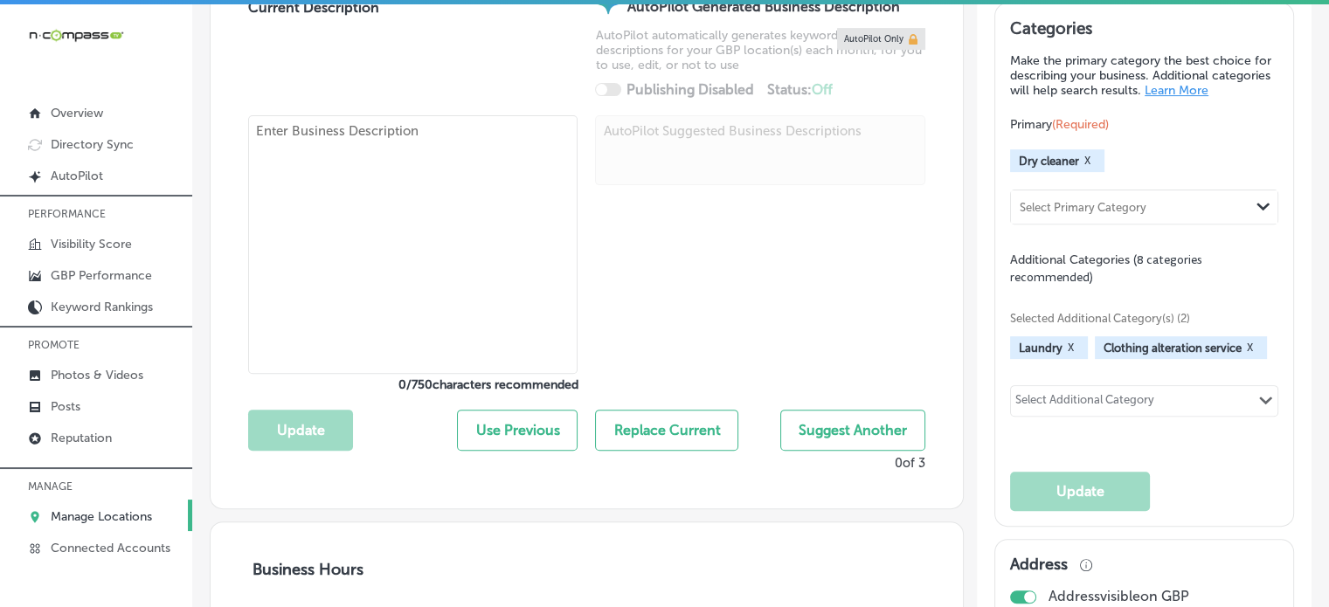
type textarea "For over 20 years, Boston Cleaners has provided luxury [MEDICAL_DATA] in [GEOGR…"
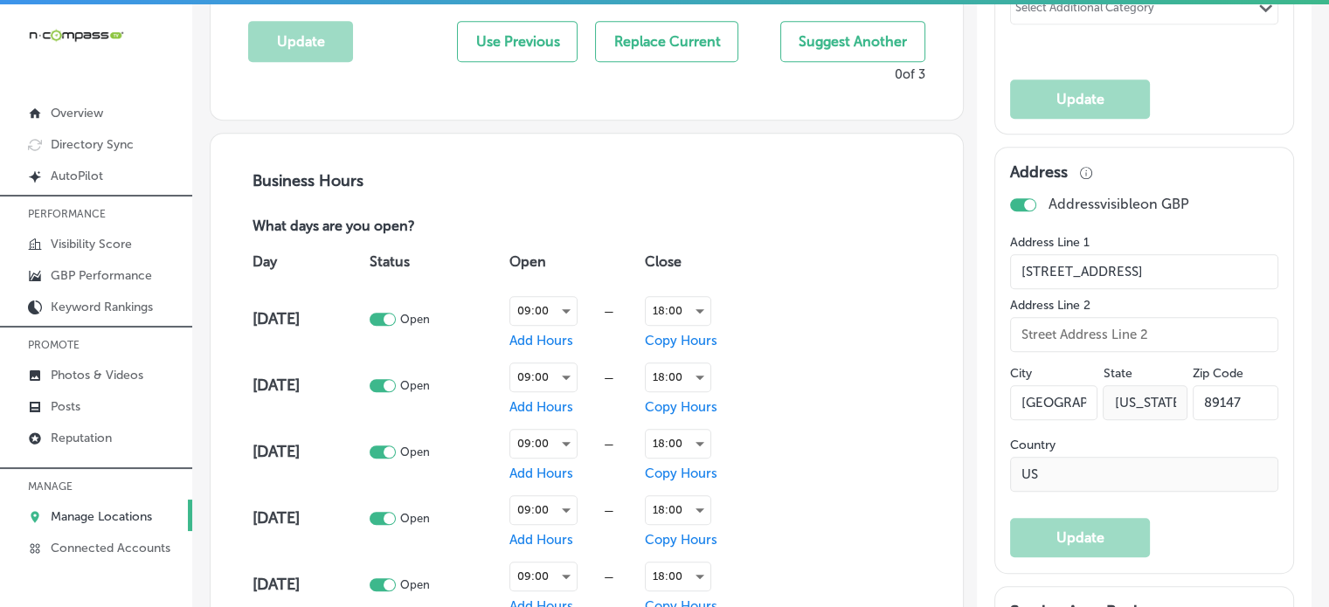
type input "[PHONE_NUMBER]"
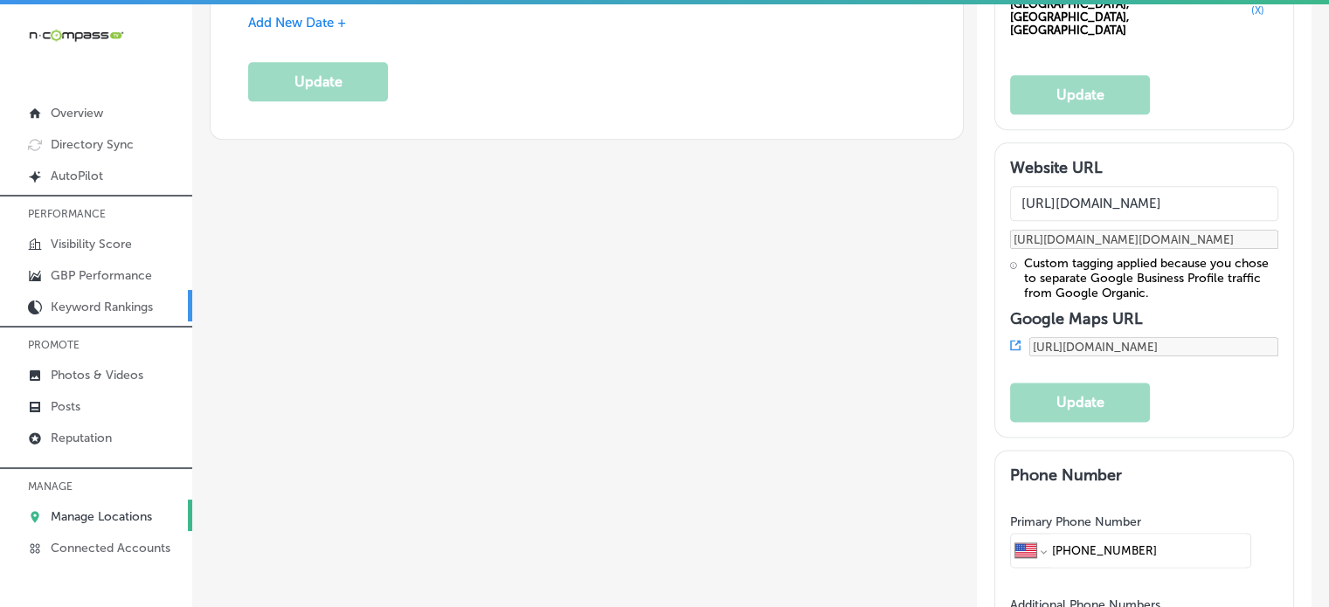
scroll to position [2188, 0]
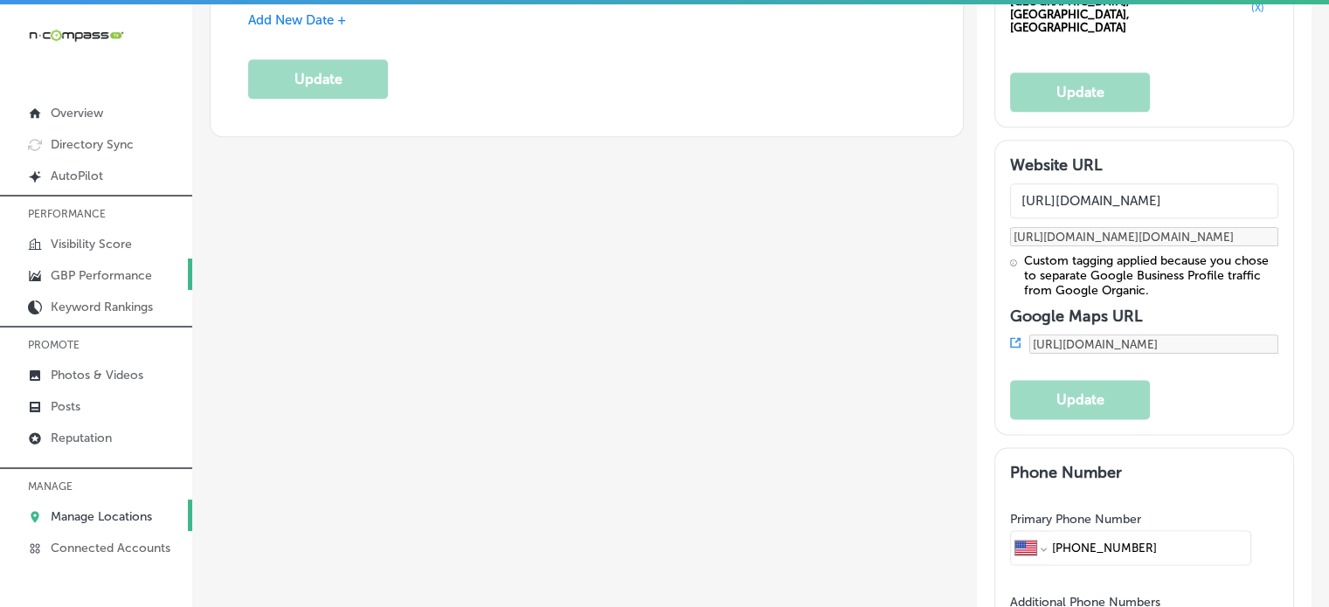
click at [62, 275] on p "GBP Performance" at bounding box center [101, 275] width 101 height 15
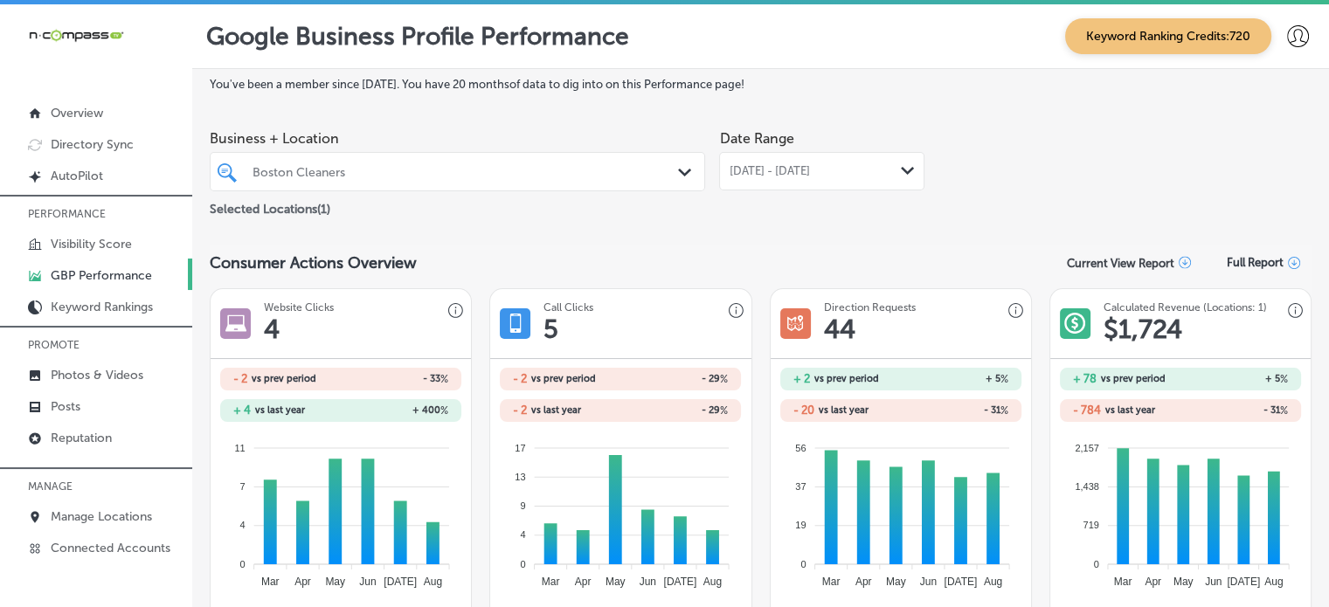
click at [778, 167] on span "[DATE] - [DATE]" at bounding box center [769, 171] width 80 height 14
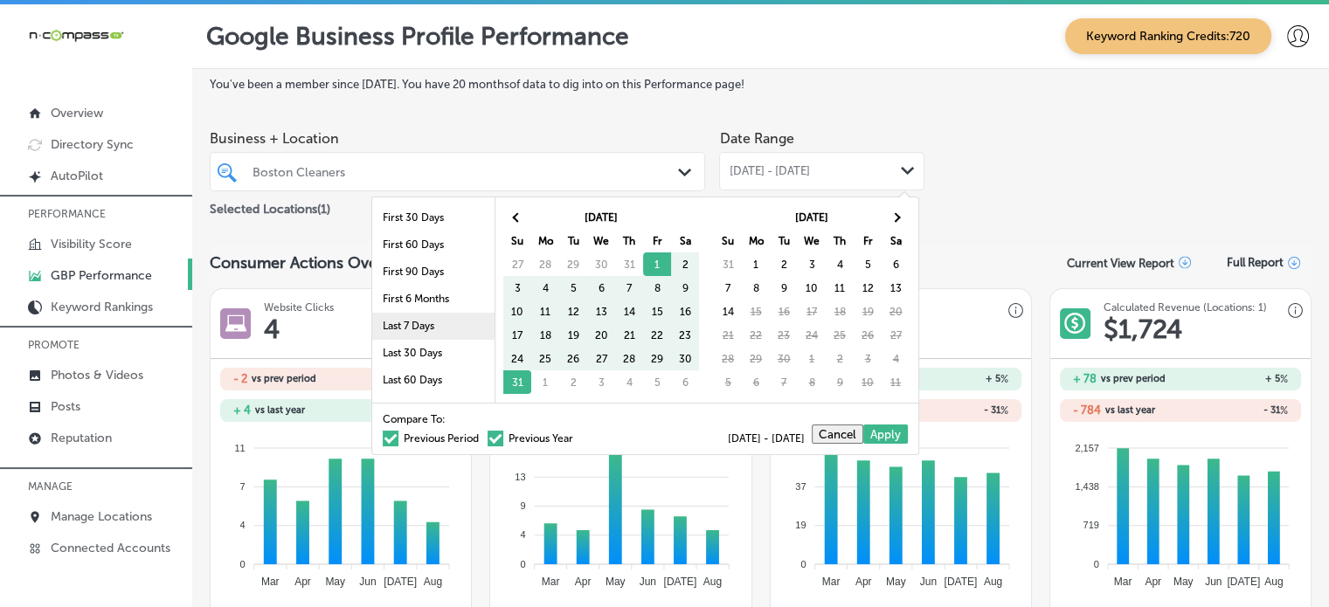
scroll to position [101, 0]
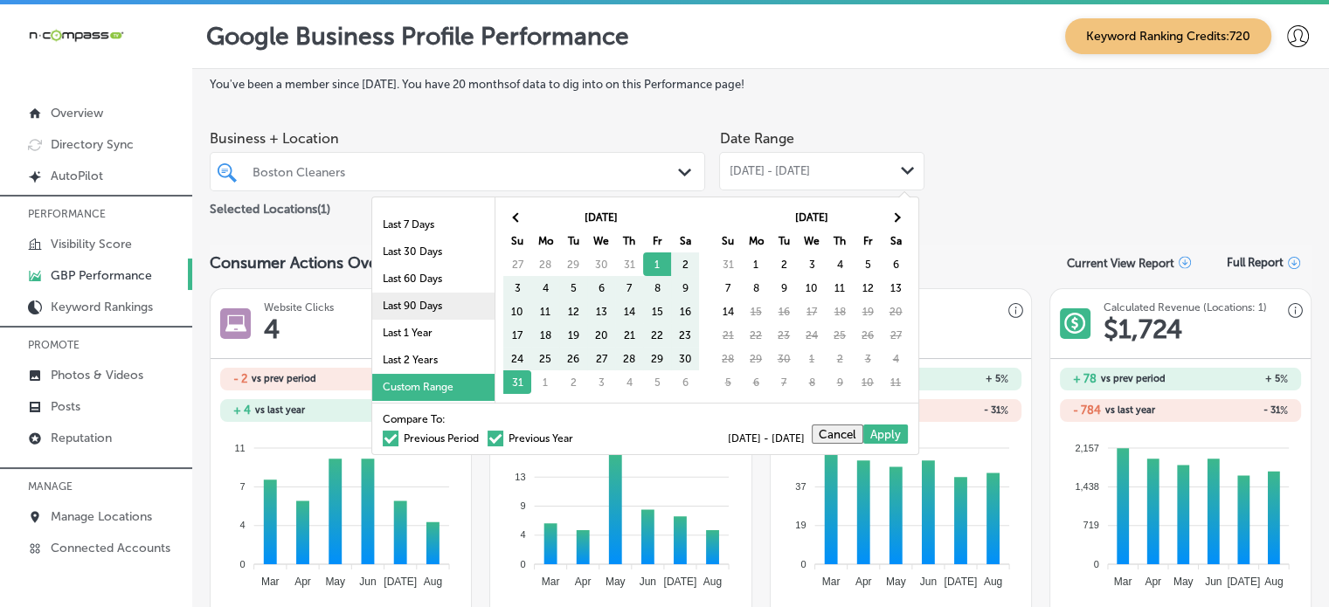
click at [399, 302] on li "Last 90 Days" at bounding box center [433, 306] width 122 height 27
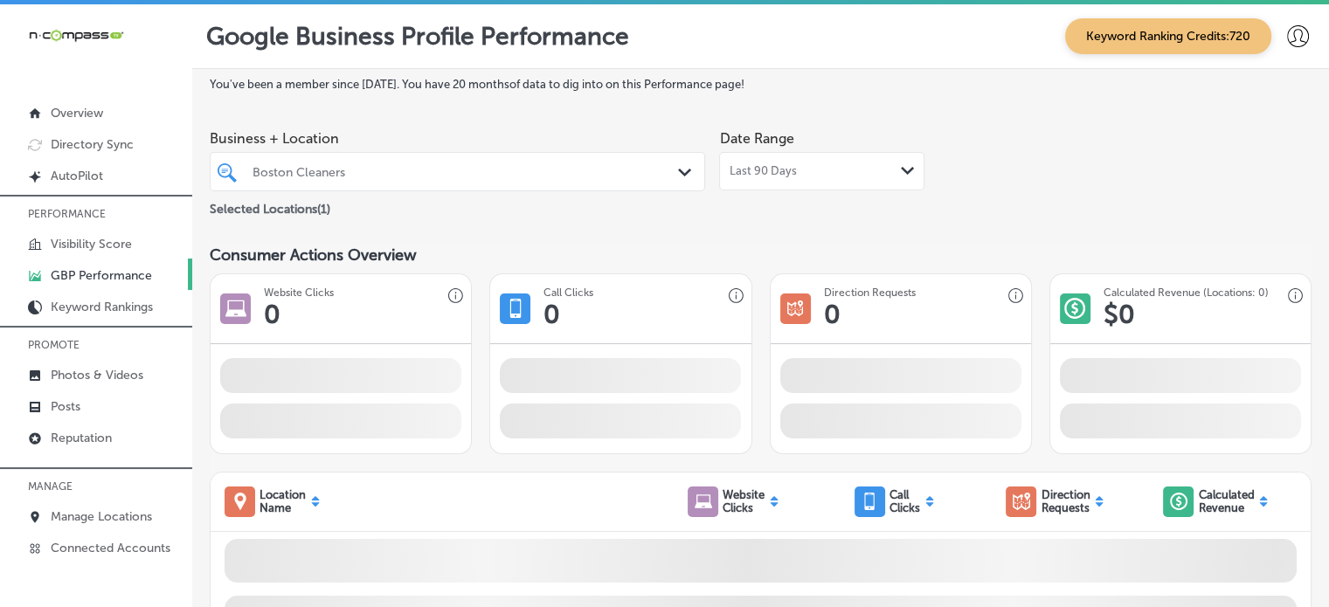
click at [917, 192] on div "Date Range Last 90 Days Path Created with Sketch." at bounding box center [821, 170] width 205 height 98
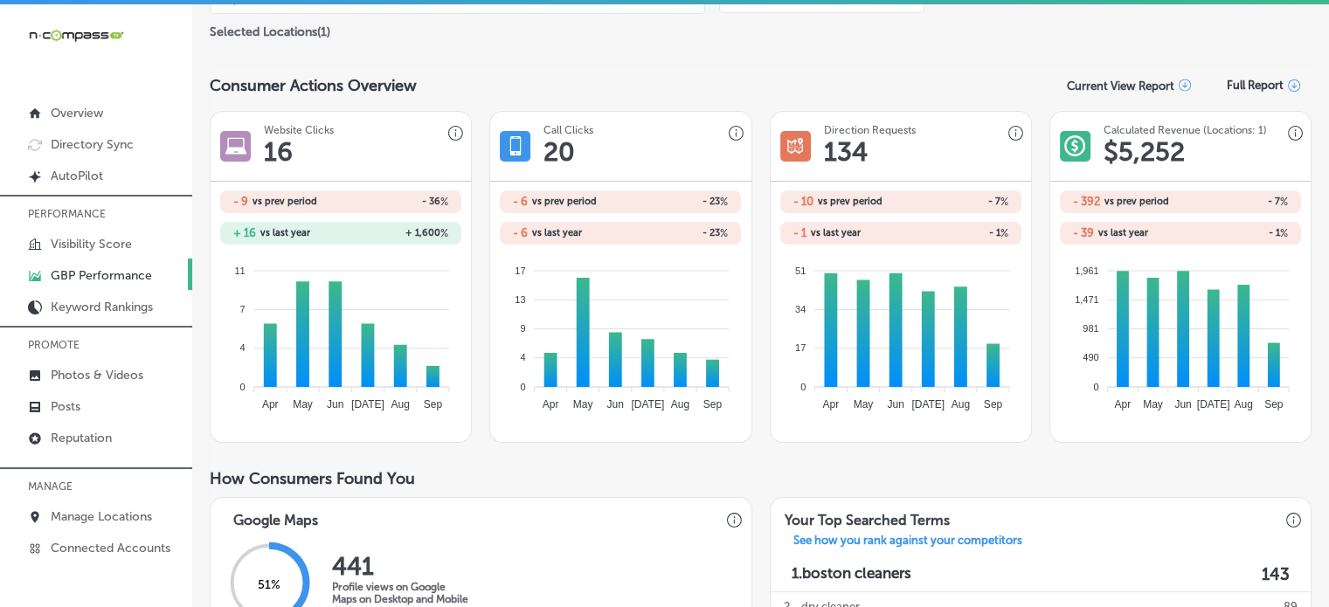
scroll to position [58, 0]
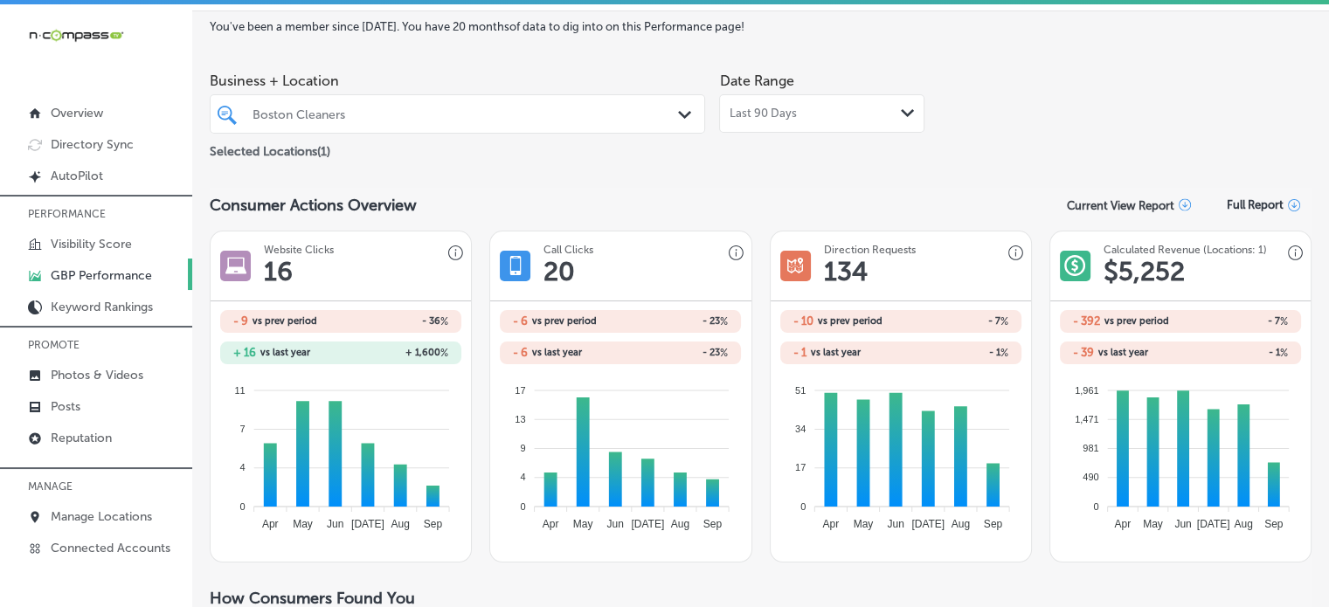
click at [790, 121] on div "Last 90 Days Path Created with Sketch." at bounding box center [821, 113] width 205 height 38
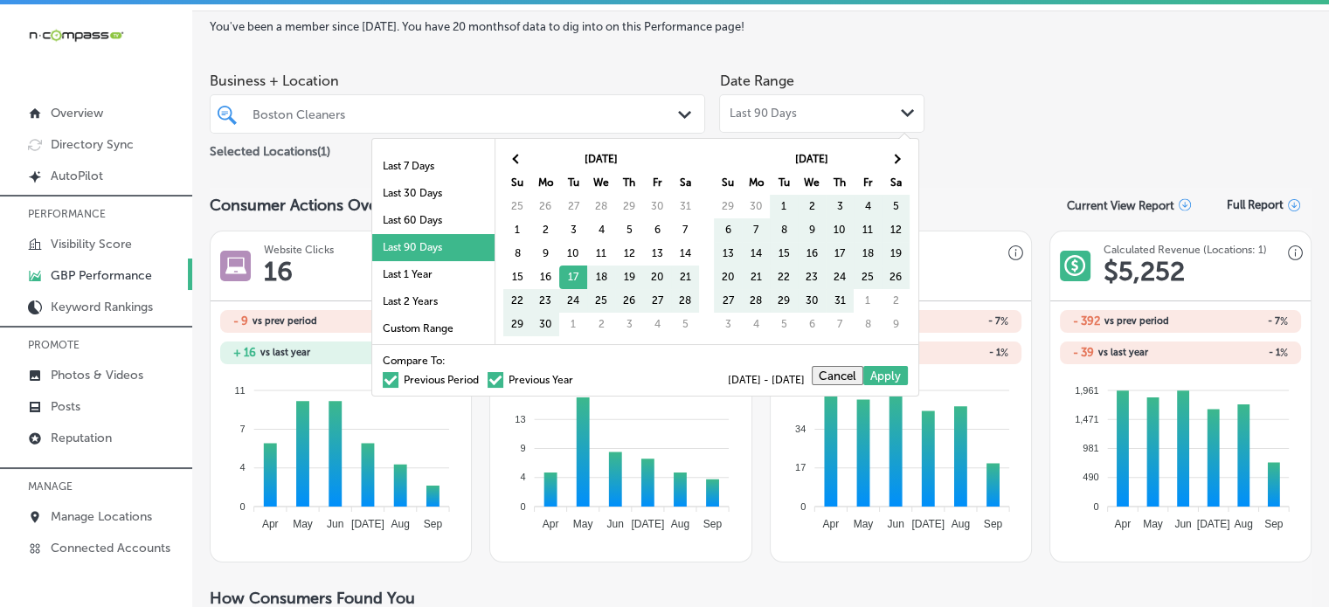
click at [488, 377] on span at bounding box center [496, 380] width 16 height 16
click at [577, 377] on input "Previous Year" at bounding box center [577, 377] width 0 height 0
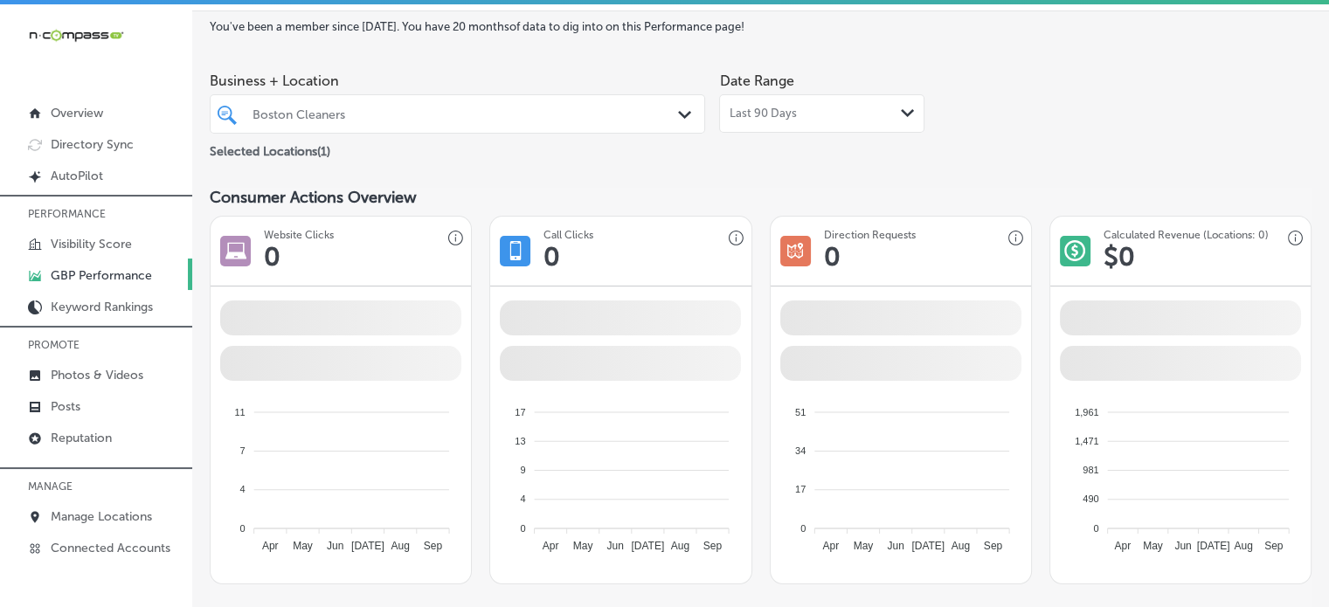
click at [780, 118] on span "Last 90 Days" at bounding box center [762, 114] width 67 height 14
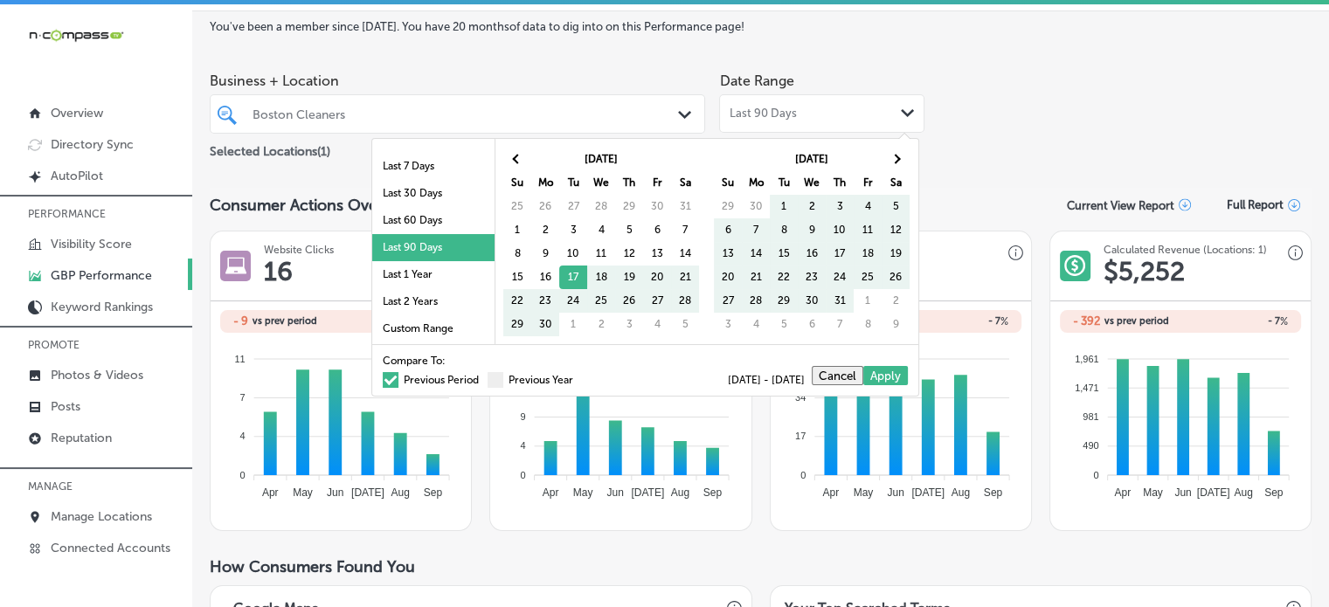
click at [426, 382] on label "Previous Period" at bounding box center [431, 380] width 96 height 10
click at [482, 377] on input "Previous Period" at bounding box center [482, 377] width 0 height 0
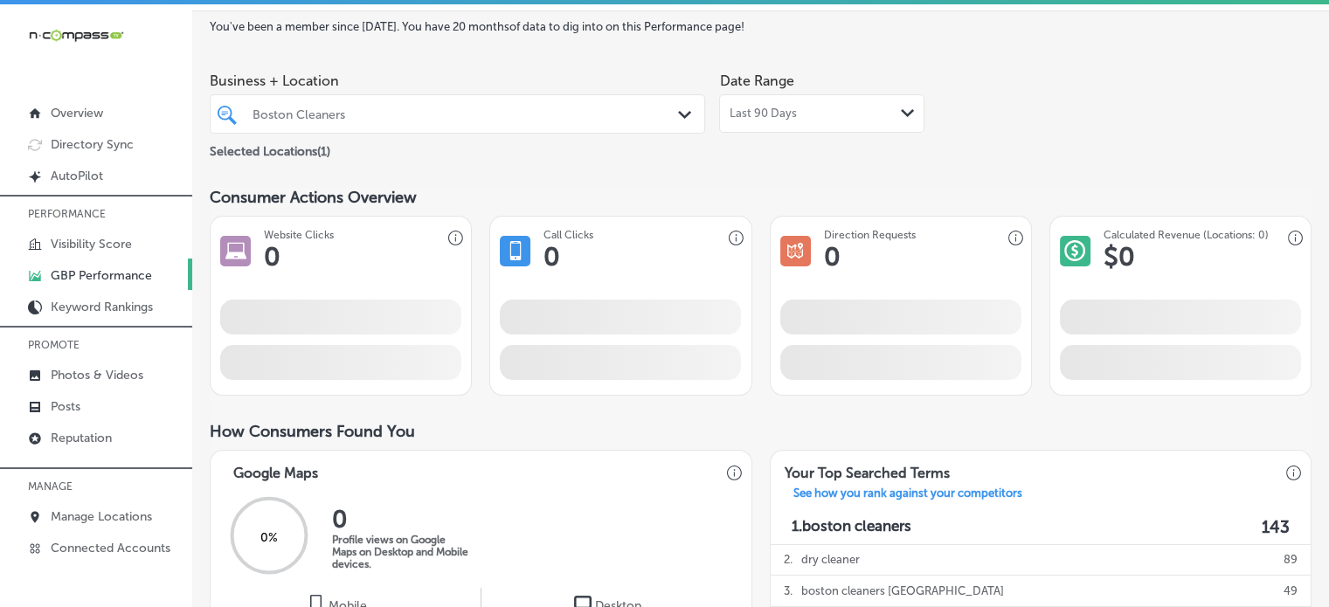
click at [1021, 112] on div "Business + Location Boston Cleaners Path Created with Sketch. Selected Location…" at bounding box center [761, 113] width 1102 height 98
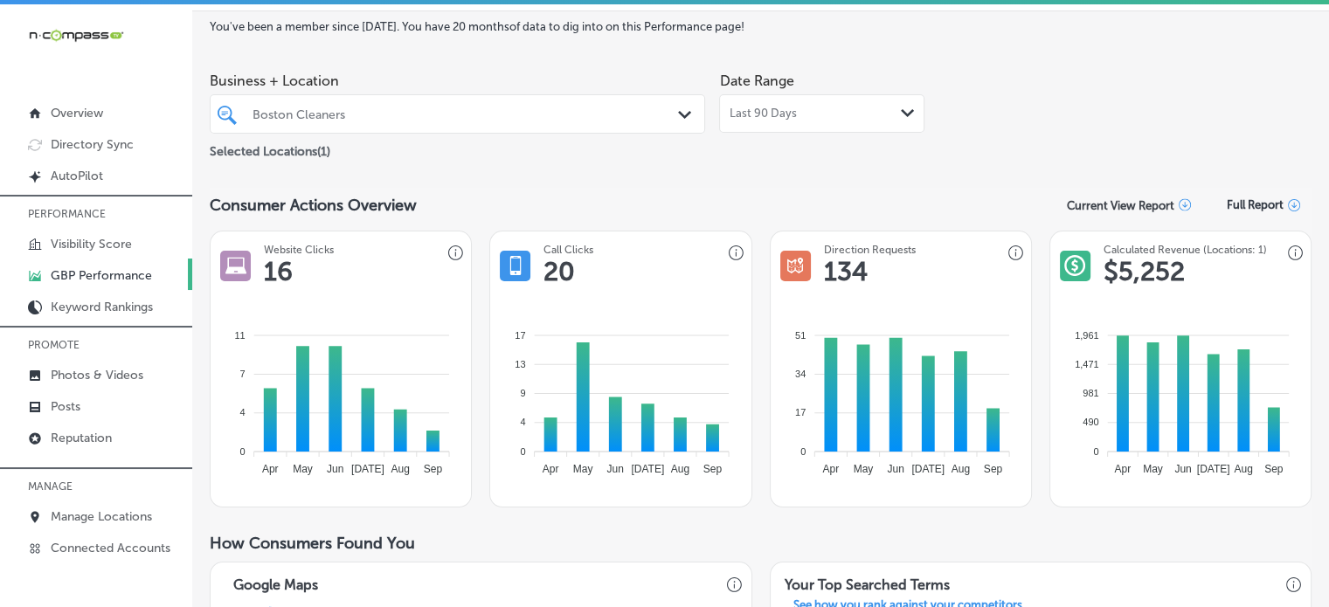
click at [663, 111] on div "Boston Cleaners" at bounding box center [466, 114] width 427 height 15
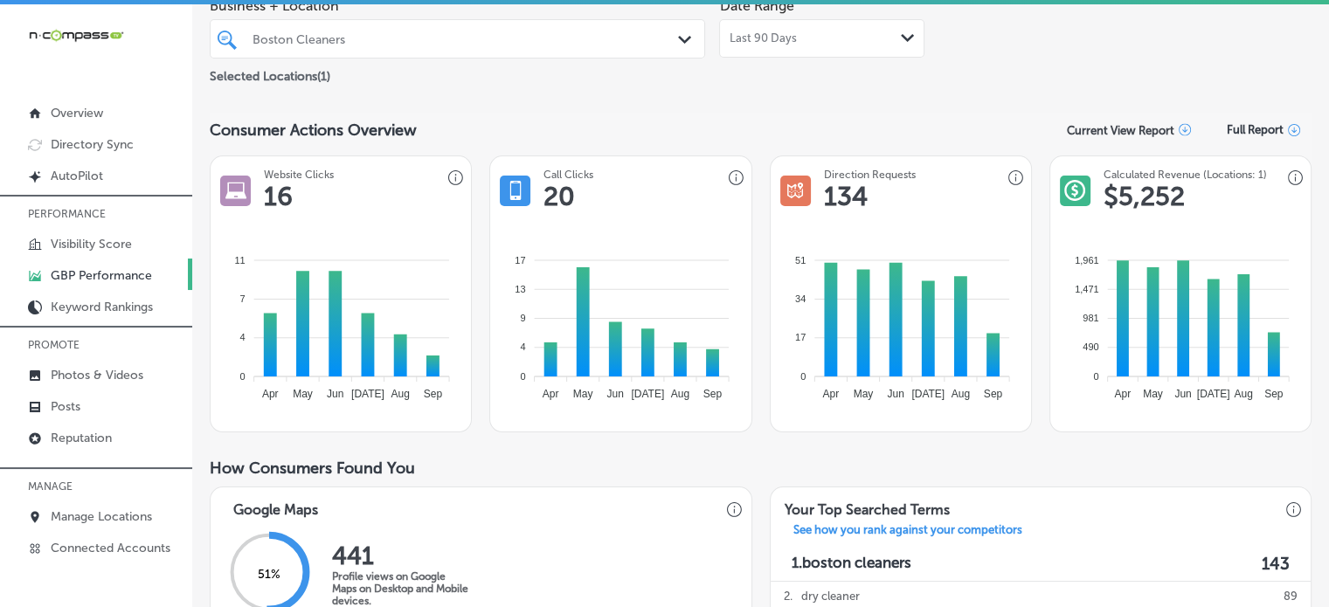
scroll to position [0, 0]
